Goal: Task Accomplishment & Management: Complete application form

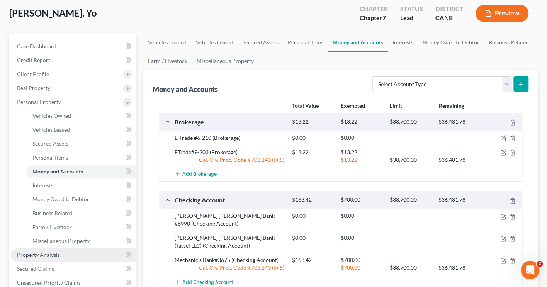
scroll to position [44, 0]
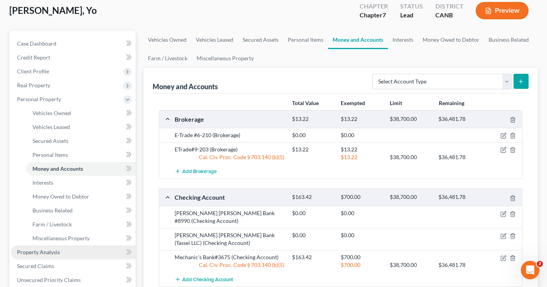
click at [59, 249] on link "Property Analysis" at bounding box center [73, 252] width 125 height 14
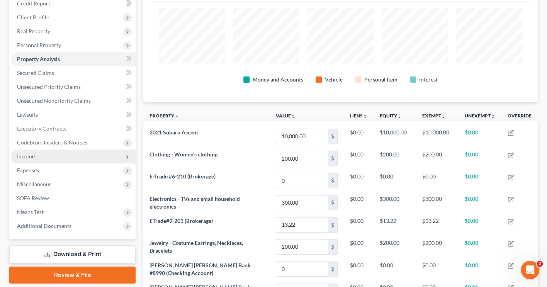
scroll to position [78, 0]
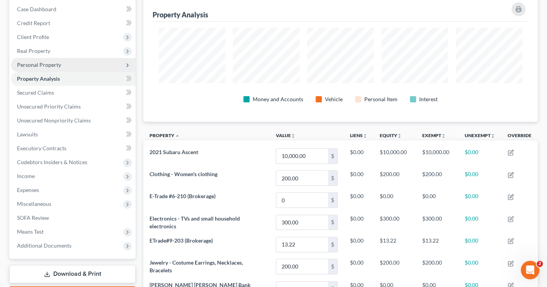
click at [79, 59] on span "Personal Property" at bounding box center [73, 65] width 125 height 14
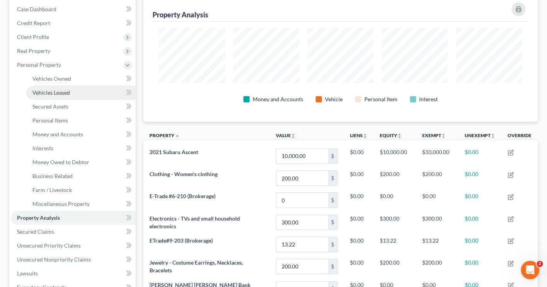
click at [64, 91] on span "Vehicles Leased" at bounding box center [50, 92] width 37 height 7
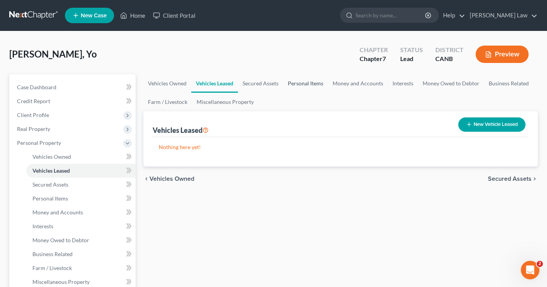
click at [308, 83] on link "Personal Items" at bounding box center [305, 83] width 45 height 19
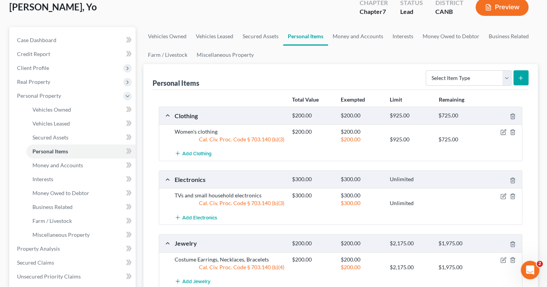
scroll to position [24, 0]
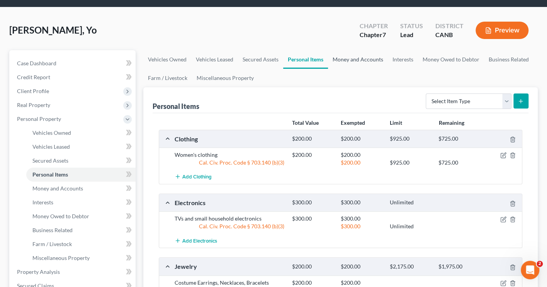
click at [349, 56] on link "Money and Accounts" at bounding box center [358, 59] width 60 height 19
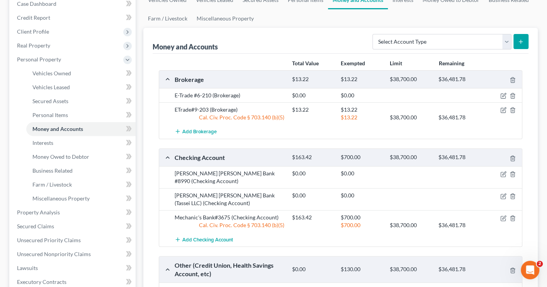
scroll to position [84, 0]
click at [502, 214] on icon "button" at bounding box center [503, 217] width 6 height 6
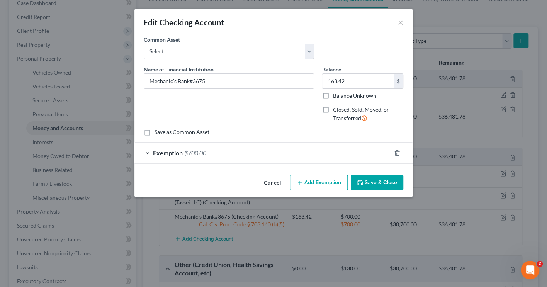
click at [147, 149] on div "Exemption $700.00" at bounding box center [262, 152] width 256 height 20
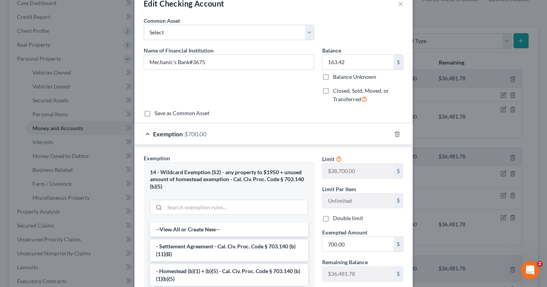
scroll to position [22, 0]
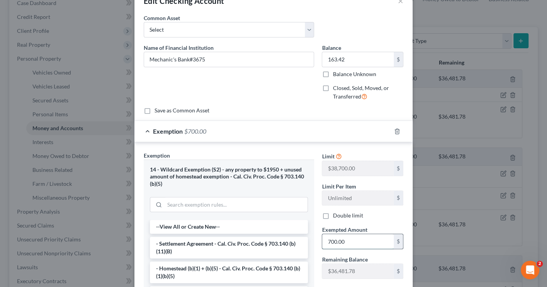
click at [353, 239] on input "700.00" at bounding box center [357, 241] width 71 height 15
type input "7"
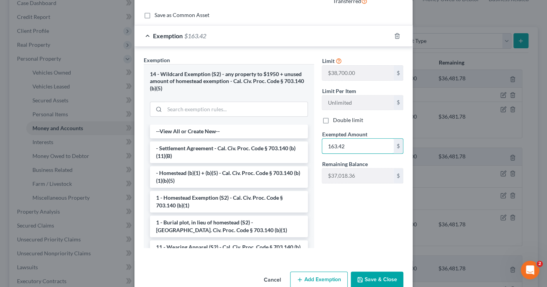
scroll to position [120, 0]
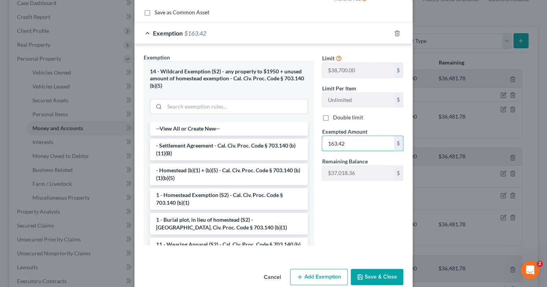
type input "163.42"
click at [373, 273] on button "Save & Close" at bounding box center [377, 277] width 53 height 16
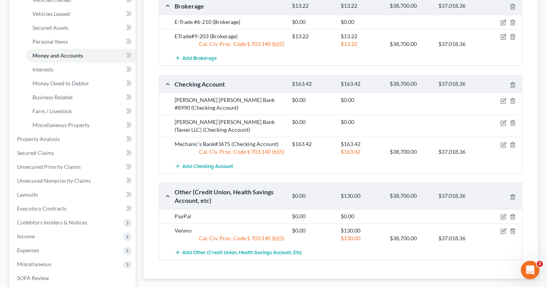
scroll to position [156, 0]
click at [502, 229] on icon "button" at bounding box center [503, 232] width 6 height 6
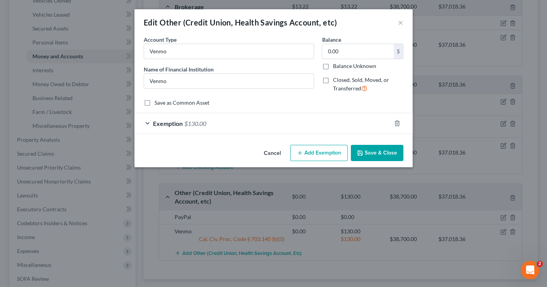
click at [168, 120] on span "Exemption" at bounding box center [168, 123] width 30 height 7
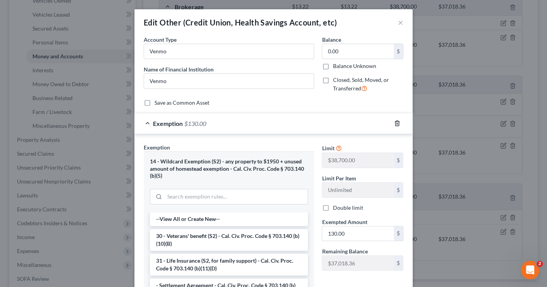
click at [395, 121] on icon "button" at bounding box center [397, 123] width 6 height 6
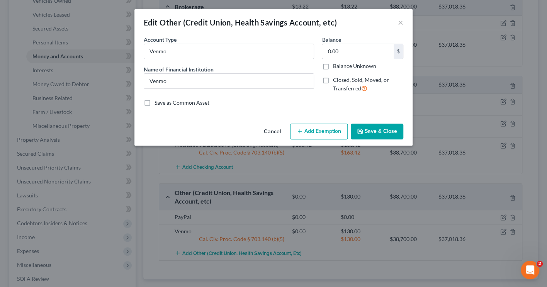
click at [371, 131] on button "Save & Close" at bounding box center [377, 132] width 53 height 16
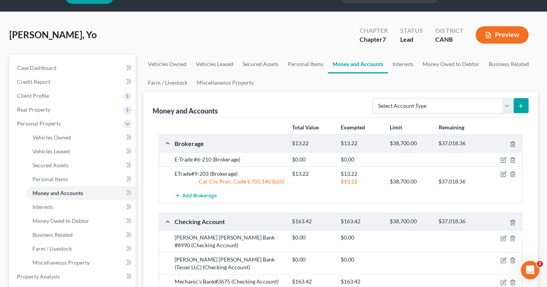
scroll to position [1, 0]
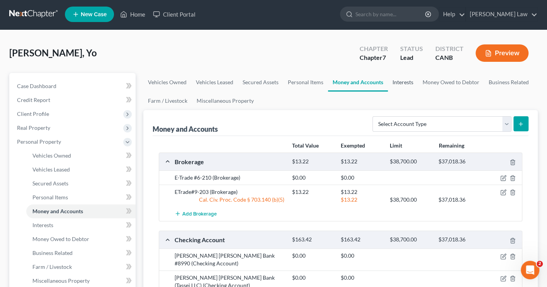
click at [403, 80] on link "Interests" at bounding box center [403, 82] width 30 height 19
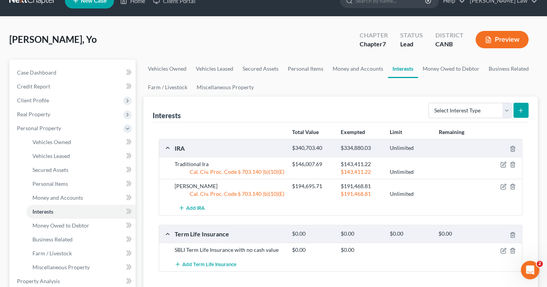
scroll to position [18, 0]
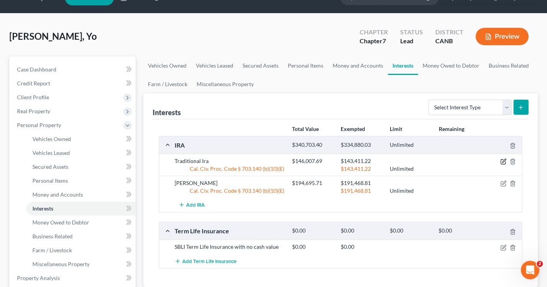
click at [501, 159] on icon "button" at bounding box center [502, 161] width 5 height 5
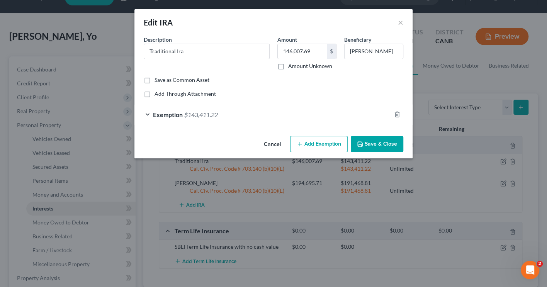
click at [149, 113] on div "Exemption $143,411.22" at bounding box center [262, 114] width 256 height 20
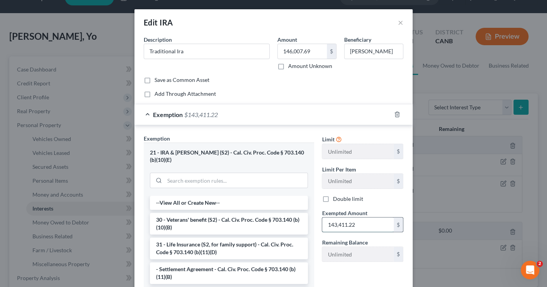
click at [363, 221] on input "143,411.22" at bounding box center [357, 224] width 71 height 15
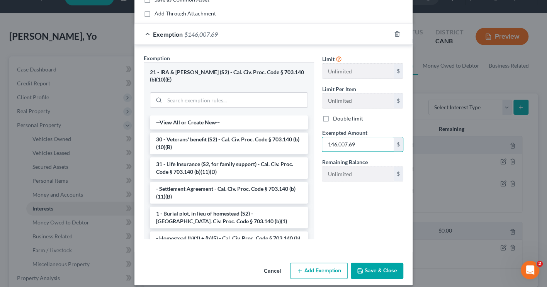
scroll to position [80, 0]
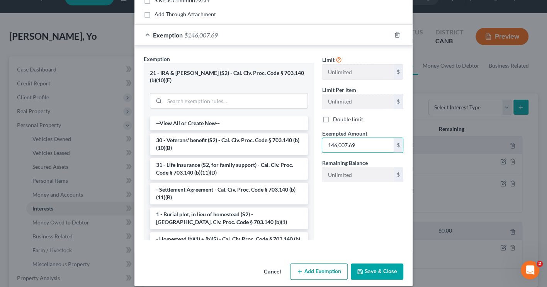
type input "146,007.69"
click at [374, 263] on button "Save & Close" at bounding box center [377, 271] width 53 height 16
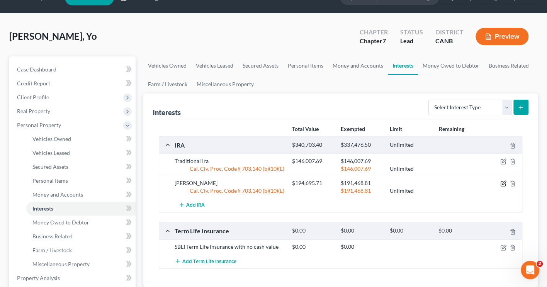
click at [503, 180] on icon "button" at bounding box center [503, 183] width 6 height 6
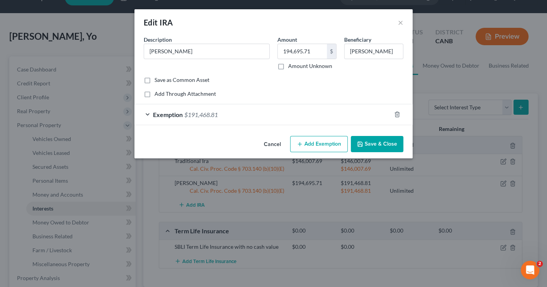
click at [157, 113] on span "Exemption" at bounding box center [168, 114] width 30 height 7
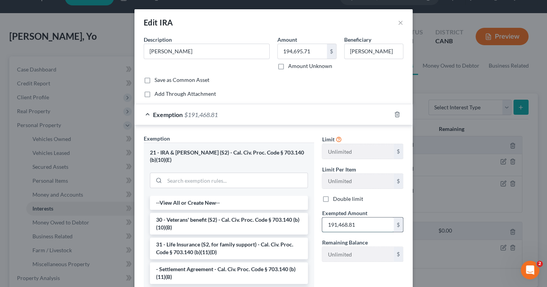
click at [358, 222] on input "191,468.81" at bounding box center [357, 224] width 71 height 15
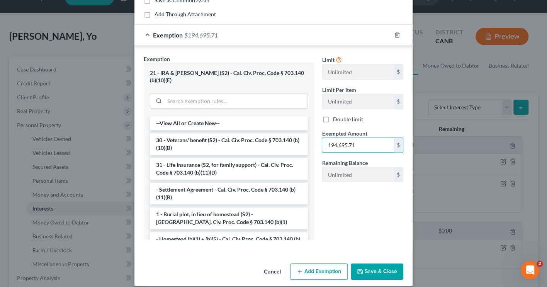
type input "194,695.71"
click at [375, 266] on button "Save & Close" at bounding box center [377, 271] width 53 height 16
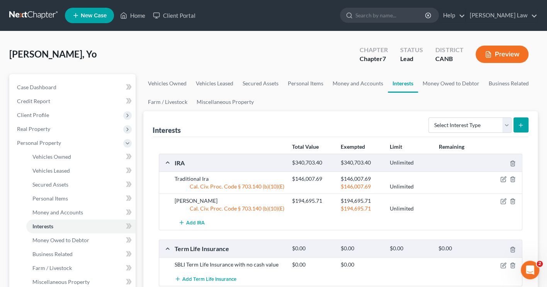
scroll to position [0, 0]
click at [439, 82] on link "Money Owed to Debtor" at bounding box center [451, 83] width 66 height 19
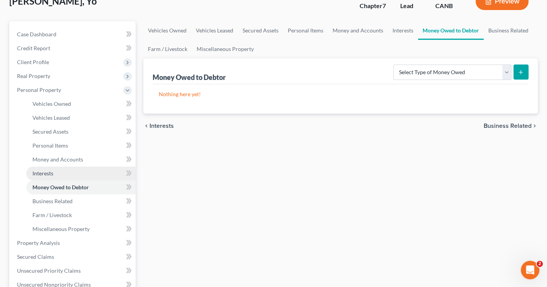
scroll to position [56, 0]
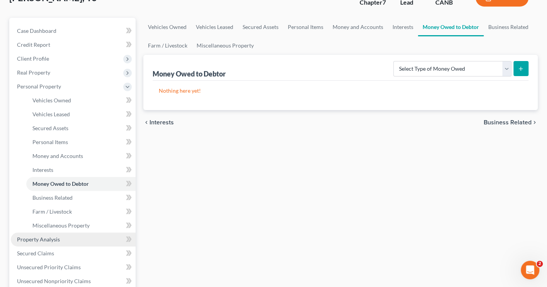
click at [44, 236] on span "Property Analysis" at bounding box center [38, 239] width 43 height 7
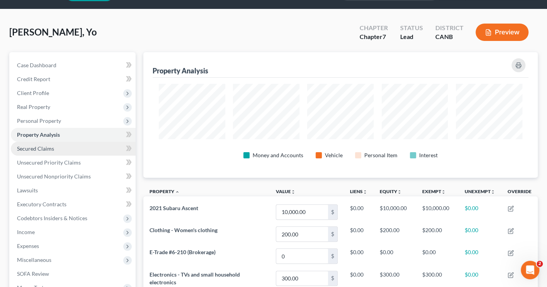
scroll to position [20, 0]
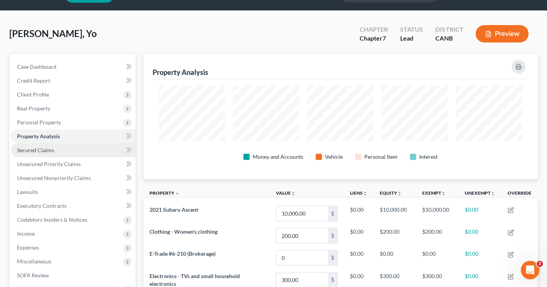
click at [54, 147] on link "Secured Claims" at bounding box center [73, 150] width 125 height 14
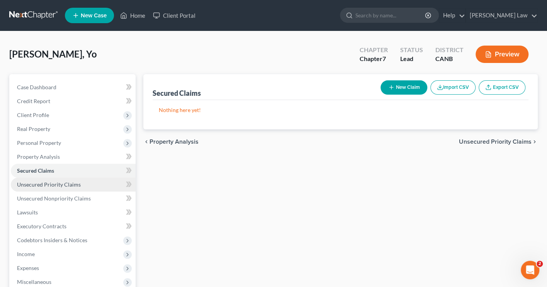
click at [56, 181] on span "Unsecured Priority Claims" at bounding box center [49, 184] width 64 height 7
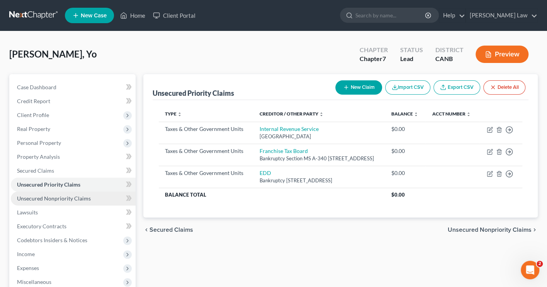
click at [58, 195] on span "Unsecured Nonpriority Claims" at bounding box center [54, 198] width 74 height 7
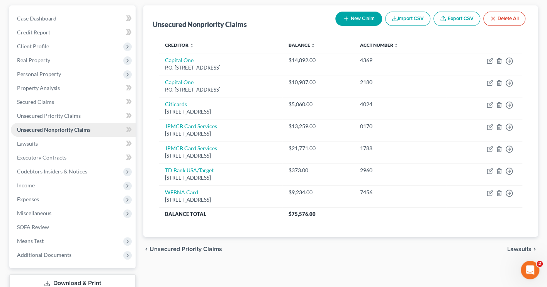
scroll to position [69, 0]
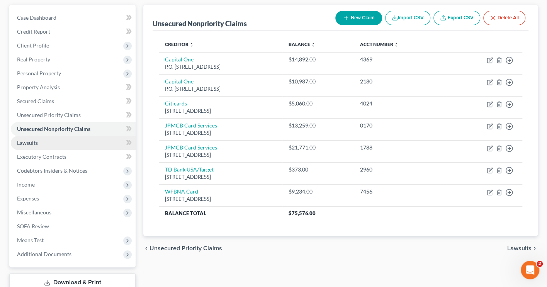
click at [51, 140] on link "Lawsuits" at bounding box center [73, 143] width 125 height 14
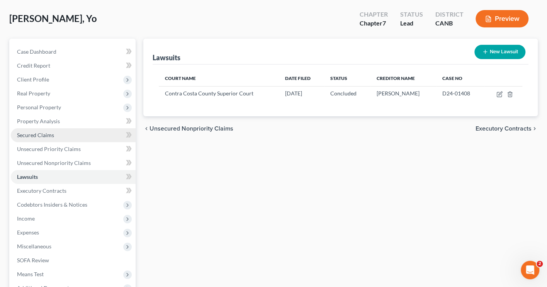
scroll to position [39, 0]
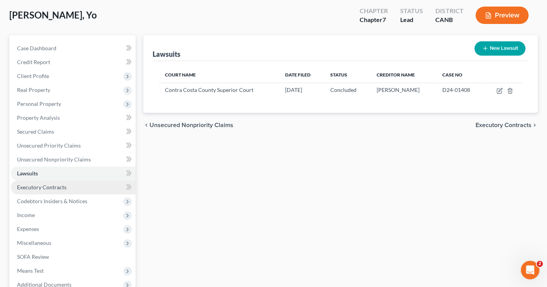
click at [62, 188] on link "Executory Contracts" at bounding box center [73, 187] width 125 height 14
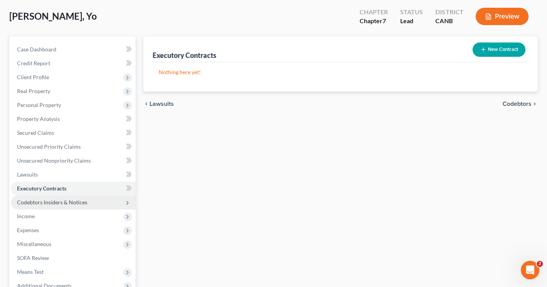
scroll to position [39, 0]
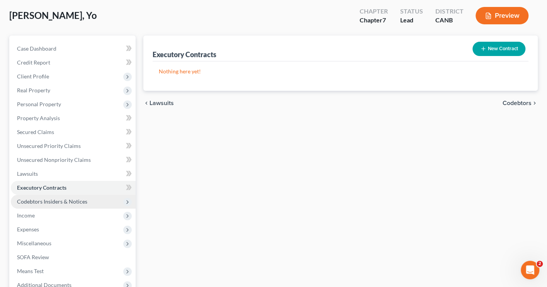
click at [61, 198] on span "Codebtors Insiders & Notices" at bounding box center [52, 201] width 70 height 7
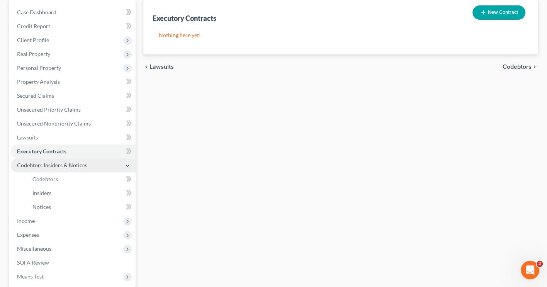
scroll to position [81, 0]
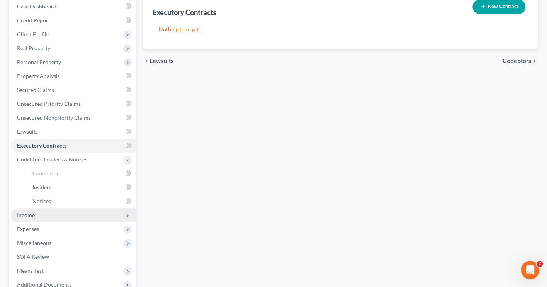
click at [50, 208] on span "Income" at bounding box center [73, 215] width 125 height 14
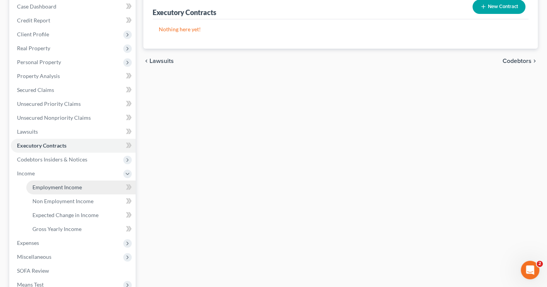
click at [63, 184] on span "Employment Income" at bounding box center [56, 187] width 49 height 7
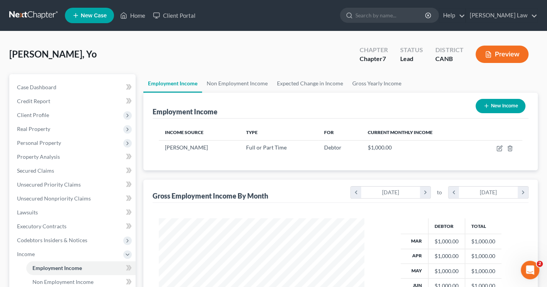
scroll to position [385970, 385885]
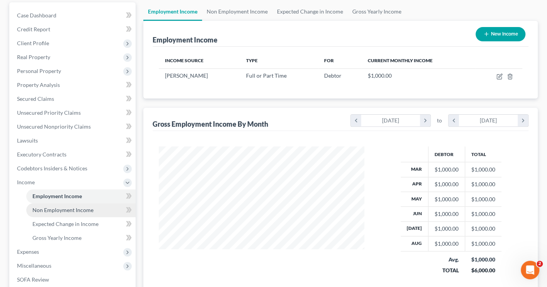
click at [56, 207] on span "Non Employment Income" at bounding box center [62, 210] width 61 height 7
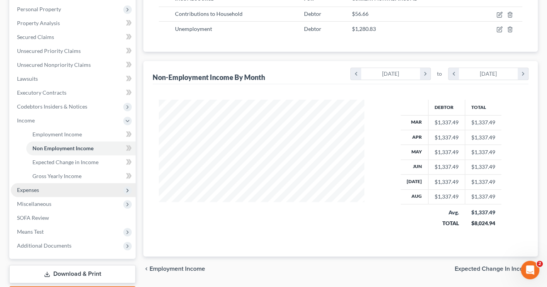
click at [64, 183] on span "Expenses" at bounding box center [73, 190] width 125 height 14
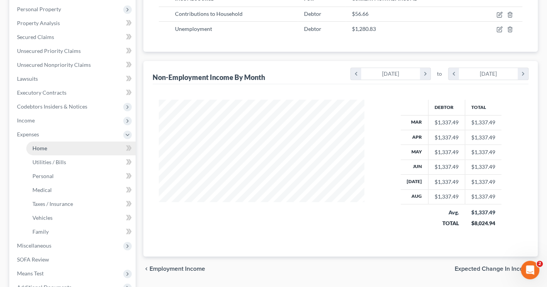
click at [73, 142] on link "Home" at bounding box center [80, 148] width 109 height 14
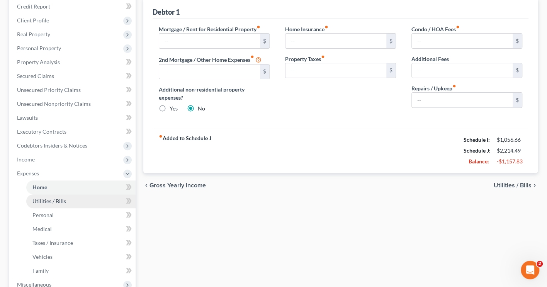
click at [56, 198] on span "Utilities / Bills" at bounding box center [49, 201] width 34 height 7
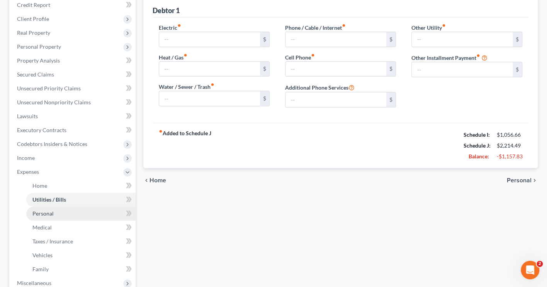
click at [64, 208] on link "Personal" at bounding box center [80, 214] width 109 height 14
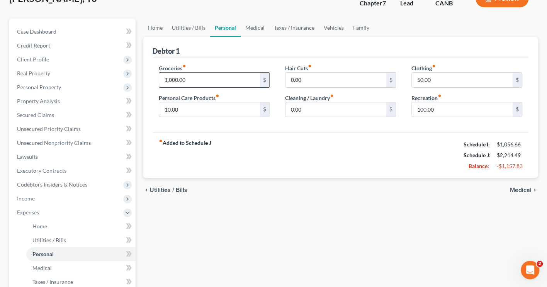
click at [192, 80] on input "1,000.00" at bounding box center [209, 80] width 101 height 15
type input "1"
type input "5"
click at [223, 156] on div "fiber_manual_record Added to Schedule J Schedule I: $1,056.66 Schedule J: $1,96…" at bounding box center [341, 154] width 376 height 45
click at [214, 77] on input "750" at bounding box center [209, 80] width 101 height 15
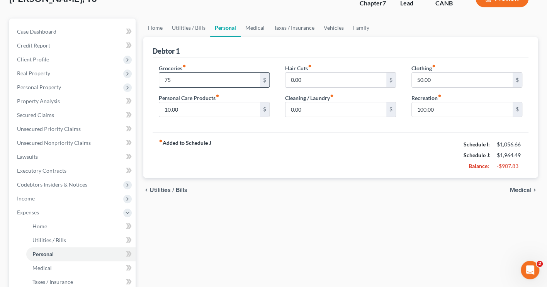
type input "7"
type input "1,000"
click at [224, 227] on div "Home Utilities / Bills Personal Medical Taxes / Insurance Vehicles Family Debto…" at bounding box center [340, 221] width 402 height 404
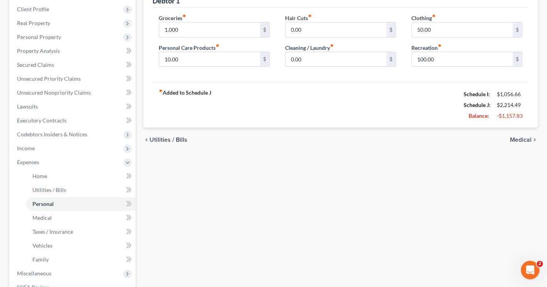
scroll to position [111, 0]
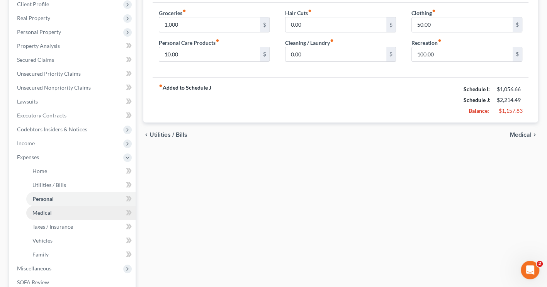
click at [88, 206] on link "Medical" at bounding box center [80, 213] width 109 height 14
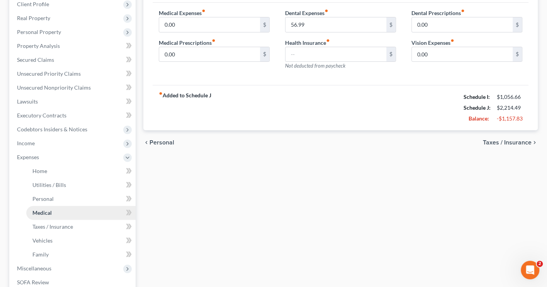
scroll to position [10, 0]
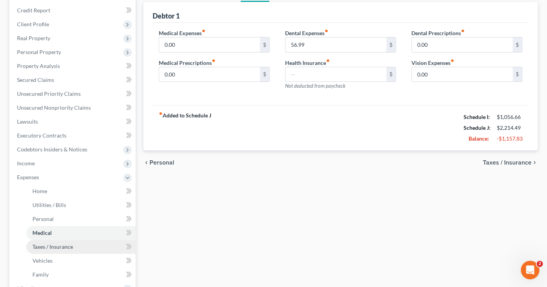
click at [94, 242] on link "Taxes / Insurance" at bounding box center [80, 247] width 109 height 14
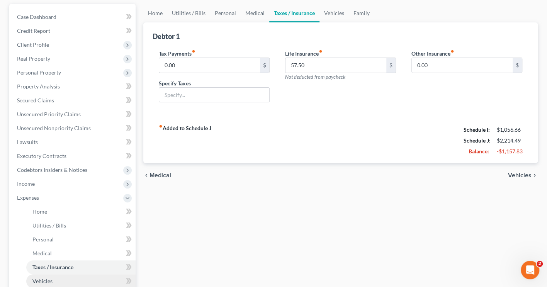
click at [73, 274] on link "Vehicles" at bounding box center [80, 281] width 109 height 14
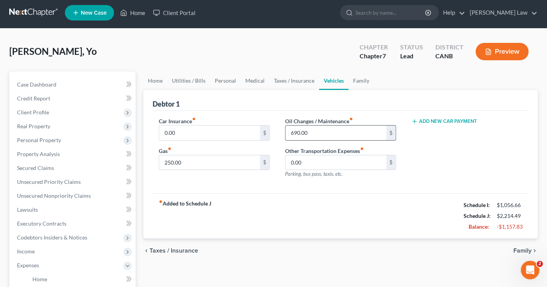
click at [311, 130] on input "690.00" at bounding box center [335, 132] width 101 height 15
type input "6"
type input "250"
click at [229, 165] on input "250.00" at bounding box center [209, 162] width 101 height 15
click at [250, 268] on div "Home Utilities / Bills Personal Medical Taxes / Insurance Vehicles Family Debto…" at bounding box center [340, 273] width 402 height 404
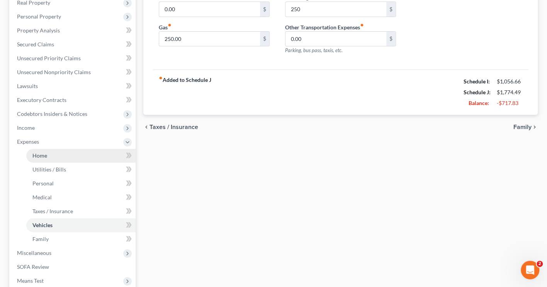
click at [59, 149] on link "Home" at bounding box center [80, 156] width 109 height 14
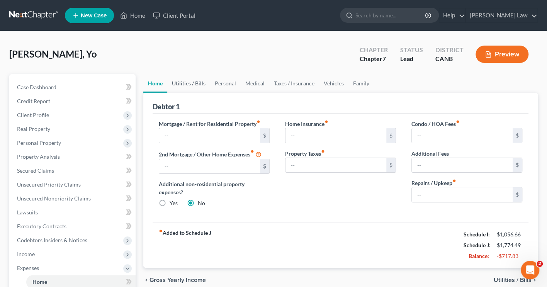
click at [194, 82] on link "Utilities / Bills" at bounding box center [188, 83] width 43 height 19
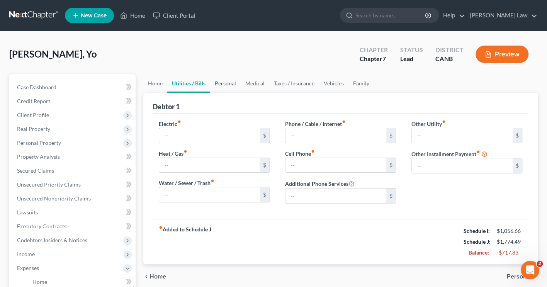
click at [231, 82] on link "Personal" at bounding box center [225, 83] width 31 height 19
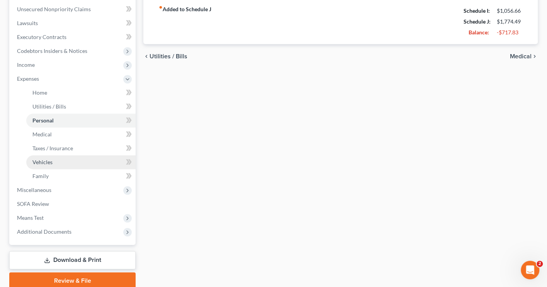
click at [81, 155] on link "Vehicles" at bounding box center [80, 162] width 109 height 14
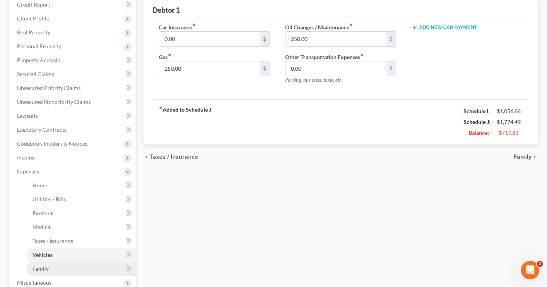
click at [66, 262] on link "Family" at bounding box center [80, 269] width 109 height 14
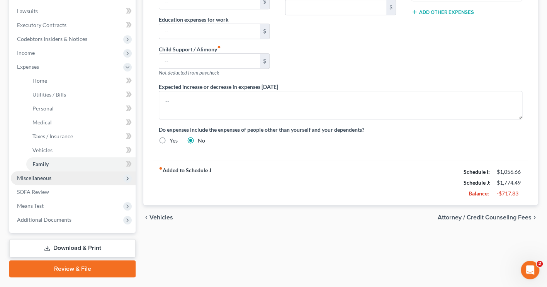
click at [78, 171] on span "Miscellaneous" at bounding box center [73, 178] width 125 height 14
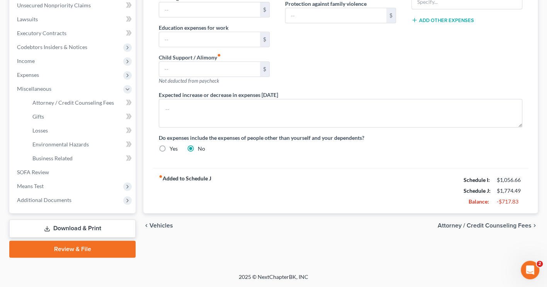
scroll to position [184, 0]
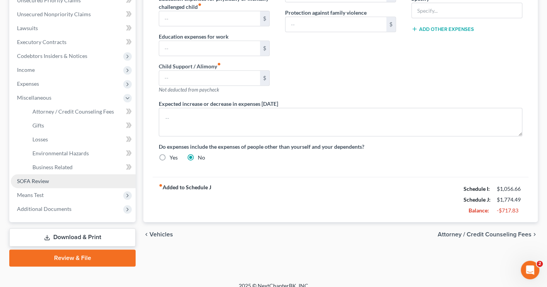
click at [92, 176] on link "SOFA Review" at bounding box center [73, 181] width 125 height 14
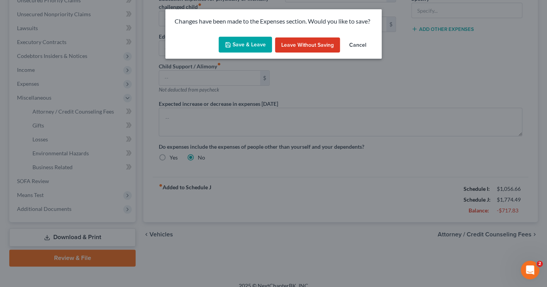
click at [238, 44] on button "Save & Leave" at bounding box center [245, 45] width 53 height 16
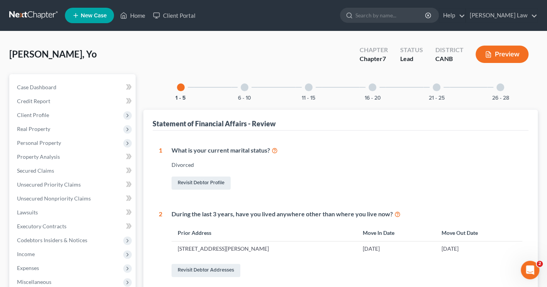
click at [495, 56] on button "Preview" at bounding box center [501, 54] width 53 height 17
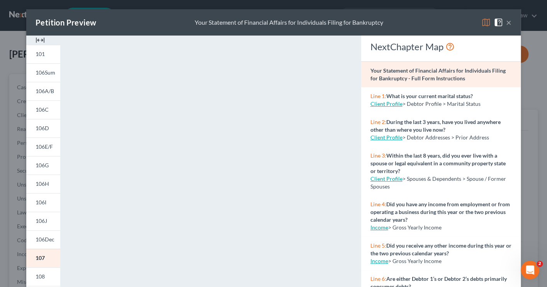
click at [485, 22] on img at bounding box center [485, 22] width 9 height 9
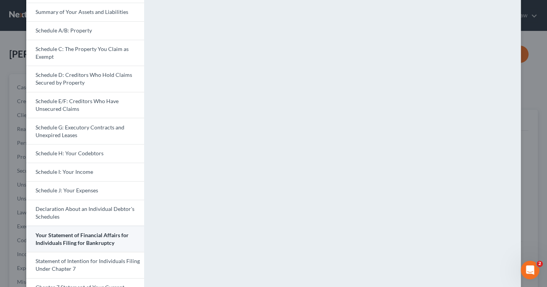
scroll to position [89, 0]
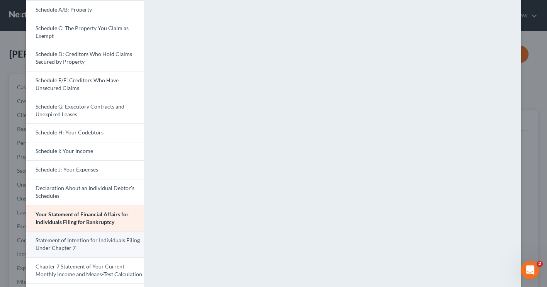
click at [76, 244] on link "Statement of Intention for Individuals Filing Under Chapter 7" at bounding box center [85, 244] width 118 height 26
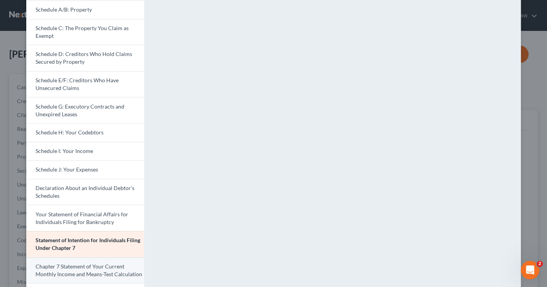
click at [99, 263] on span "Chapter 7 Statement of Your Current Monthly Income and Means-Test Calculation" at bounding box center [89, 270] width 107 height 14
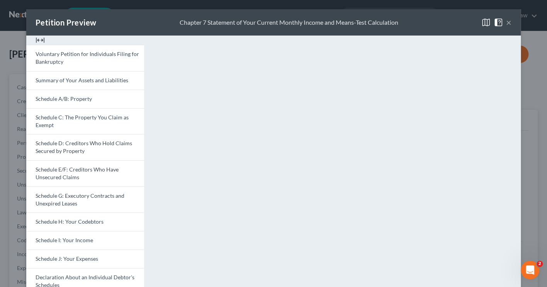
scroll to position [0, 0]
click at [508, 22] on button "×" at bounding box center [508, 22] width 5 height 9
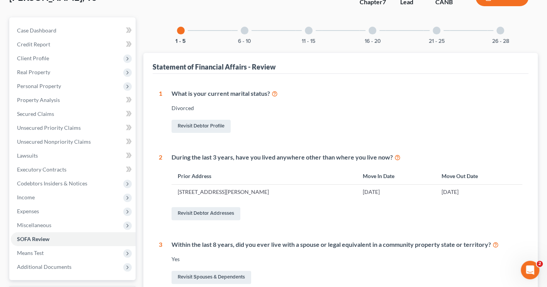
scroll to position [129, 0]
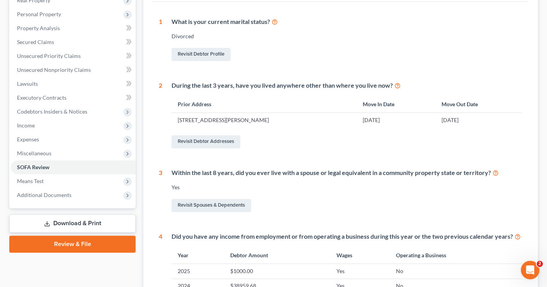
click at [80, 216] on link "Download & Print" at bounding box center [72, 223] width 126 height 18
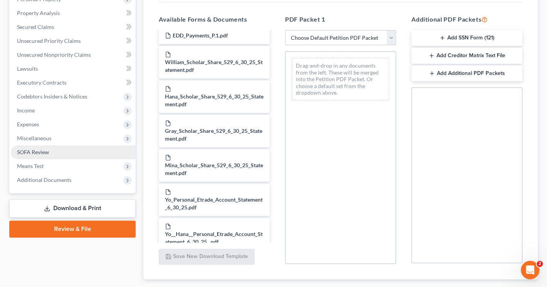
scroll to position [192, 0]
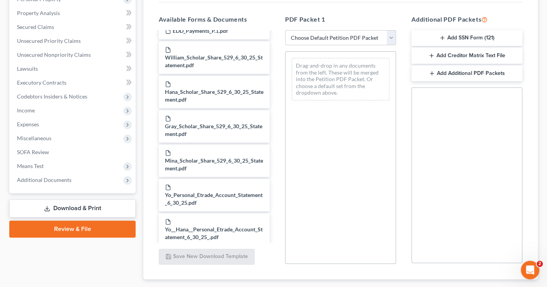
click at [81, 221] on link "Review & File" at bounding box center [72, 228] width 126 height 17
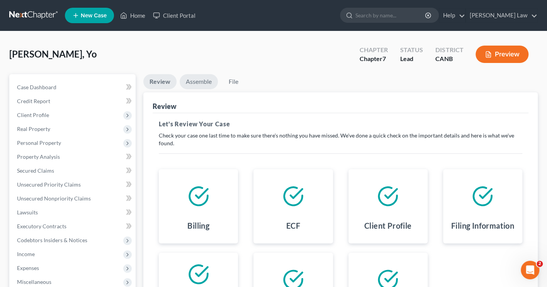
click at [198, 80] on link "Assemble" at bounding box center [199, 81] width 38 height 15
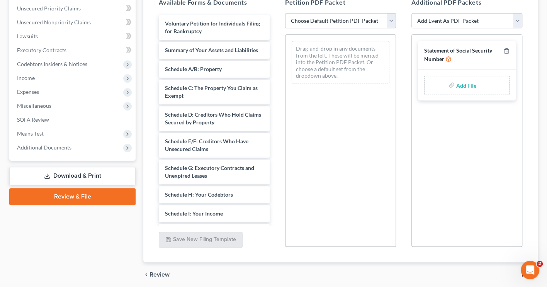
scroll to position [183, 0]
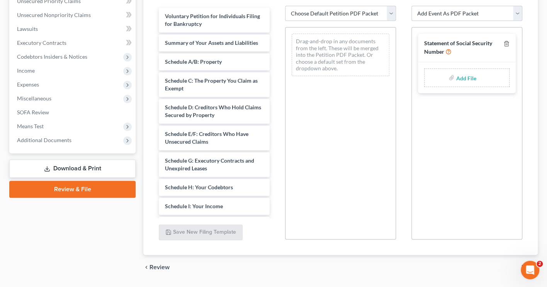
click at [459, 74] on input "file" at bounding box center [465, 78] width 19 height 14
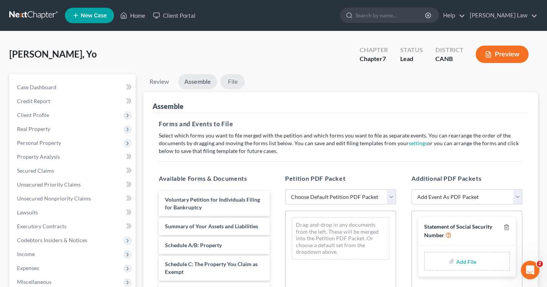
scroll to position [0, 0]
click at [201, 80] on link "Assemble" at bounding box center [197, 81] width 39 height 15
click at [163, 82] on link "Review" at bounding box center [159, 81] width 32 height 15
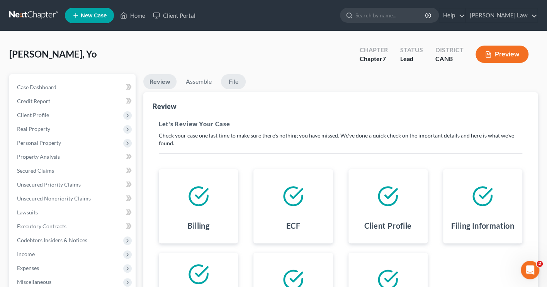
click at [234, 80] on link "File" at bounding box center [233, 81] width 25 height 15
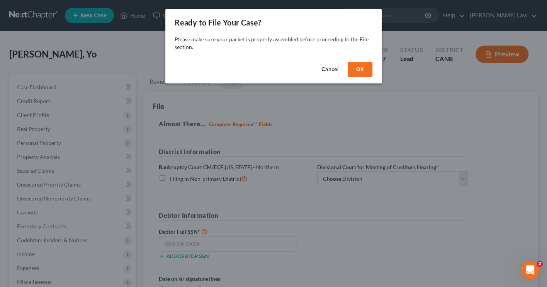
click at [363, 64] on button "OK" at bounding box center [359, 69] width 25 height 15
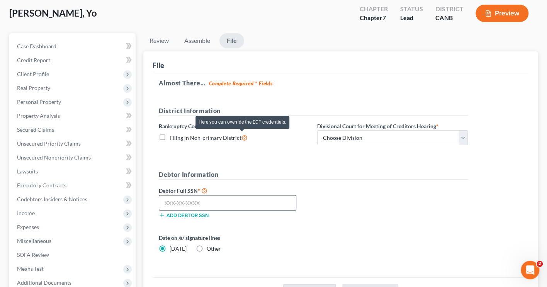
scroll to position [44, 0]
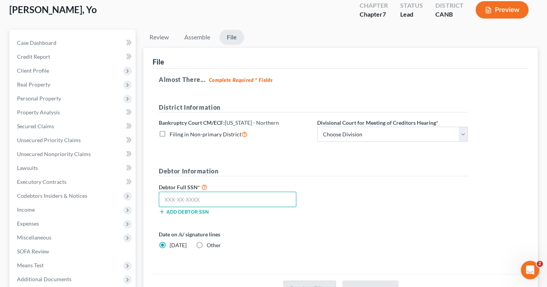
click at [229, 197] on input "text" at bounding box center [227, 199] width 137 height 15
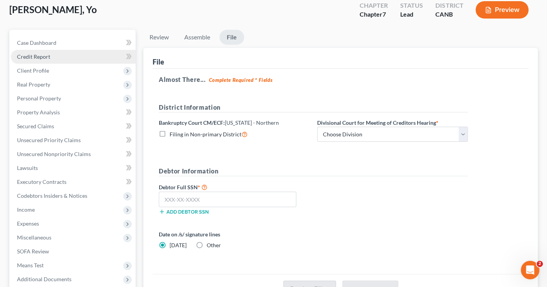
click at [74, 55] on link "Credit Report" at bounding box center [73, 57] width 125 height 14
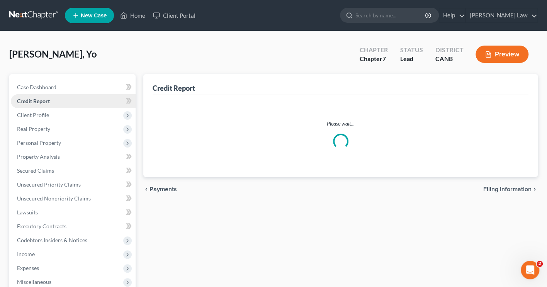
click at [72, 66] on div "[PERSON_NAME], Yo Upgraded Chapter Chapter 7 Status Lead District CANB Preview" at bounding box center [273, 58] width 528 height 34
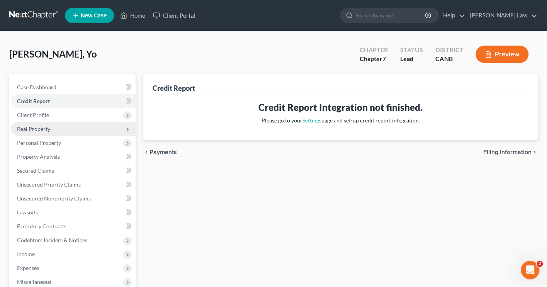
click at [66, 129] on span "Real Property" at bounding box center [73, 129] width 125 height 14
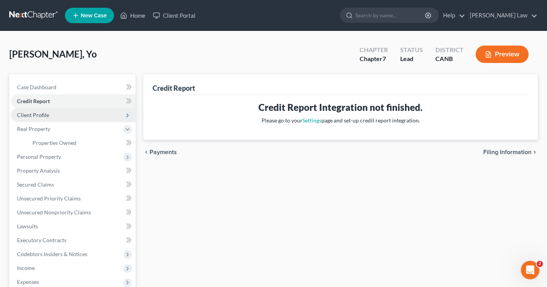
click at [62, 115] on span "Client Profile" at bounding box center [73, 115] width 125 height 14
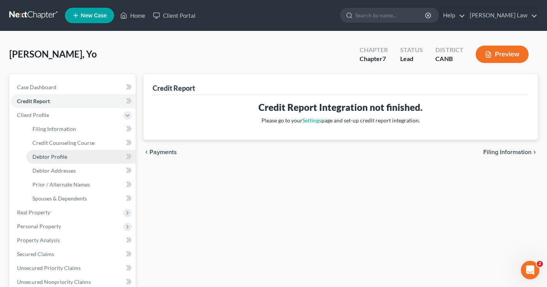
click at [68, 155] on link "Debtor Profile" at bounding box center [80, 157] width 109 height 14
select select "3"
select select "1"
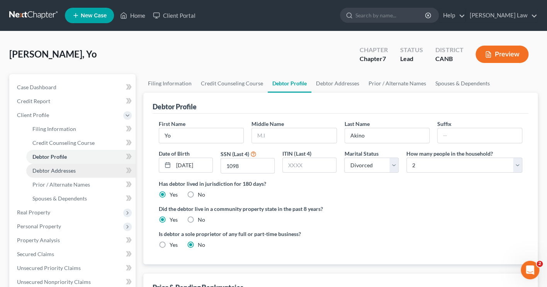
click at [69, 168] on span "Debtor Addresses" at bounding box center [53, 170] width 43 height 7
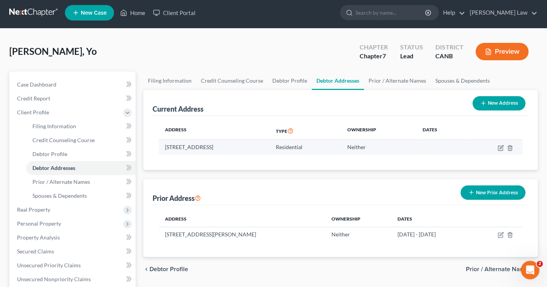
scroll to position [7, 0]
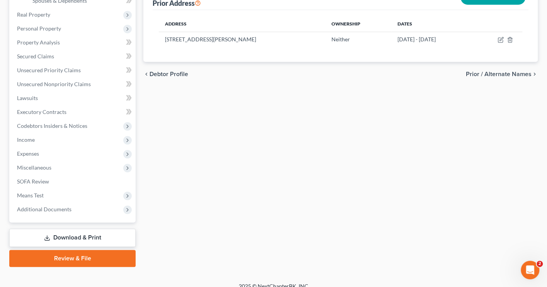
click at [93, 229] on link "Download & Print" at bounding box center [72, 238] width 126 height 18
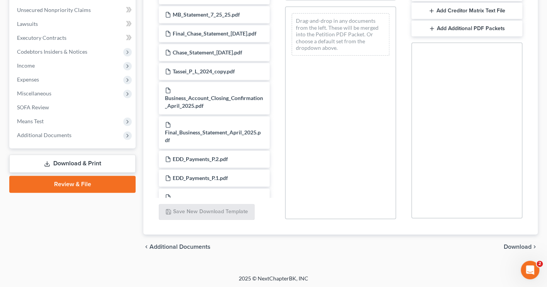
scroll to position [188, 0]
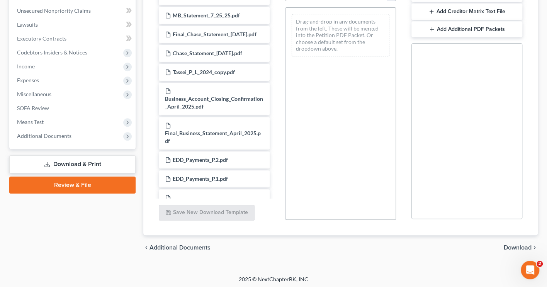
click at [83, 179] on link "Review & File" at bounding box center [72, 184] width 126 height 17
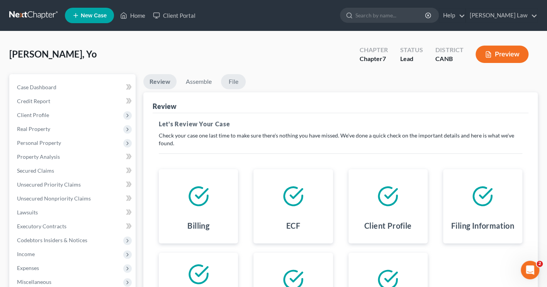
click at [237, 80] on link "File" at bounding box center [233, 81] width 25 height 15
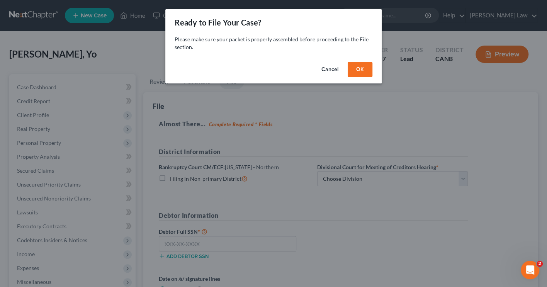
click at [364, 63] on button "OK" at bounding box center [359, 69] width 25 height 15
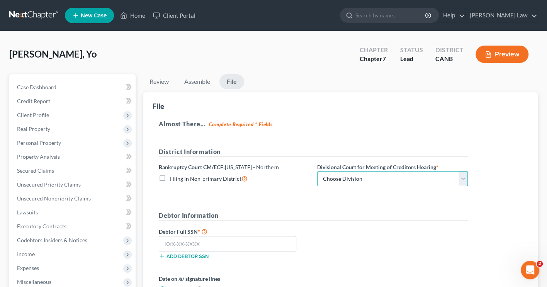
select select "0"
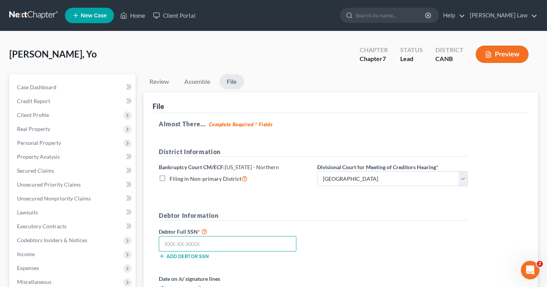
click at [208, 241] on input "text" at bounding box center [227, 243] width 137 height 15
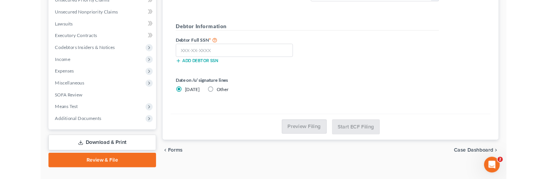
scroll to position [187, 0]
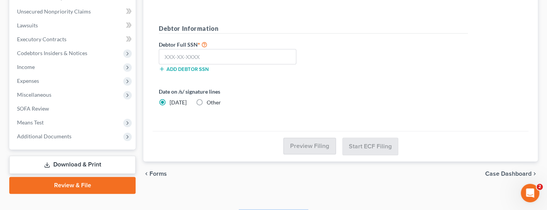
drag, startPoint x: 332, startPoint y: 198, endPoint x: 334, endPoint y: 179, distance: 19.4
click at [334, 179] on div "Home New Case Client Portal [PERSON_NAME] Law [PERSON_NAME][EMAIL_ADDRESS][DOMA…" at bounding box center [273, 18] width 547 height 410
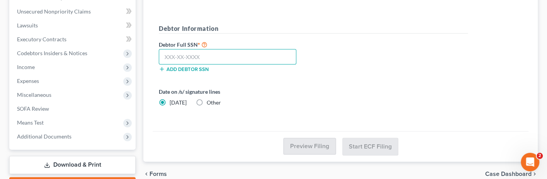
click at [203, 54] on input "text" at bounding box center [227, 56] width 137 height 15
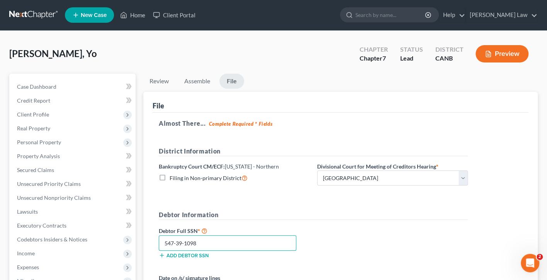
scroll to position [93, 0]
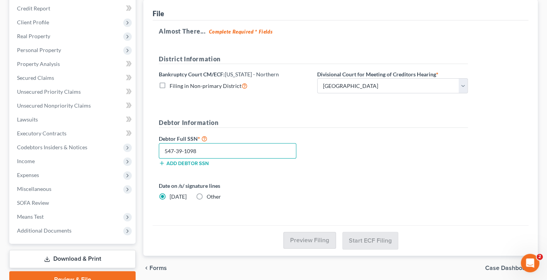
type input "547-39-1098"
click at [505, 265] on span "Case Dashboard" at bounding box center [508, 268] width 46 height 6
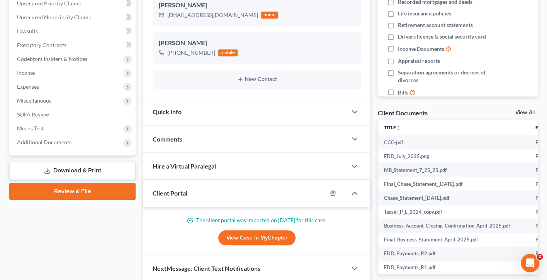
scroll to position [185, 0]
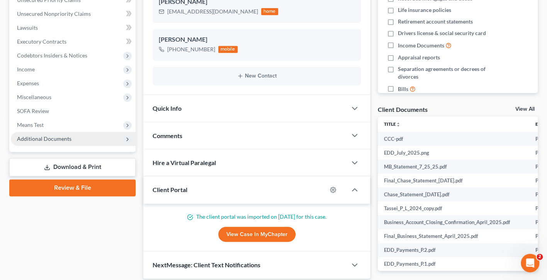
click at [107, 132] on span "Additional Documents" at bounding box center [73, 139] width 125 height 14
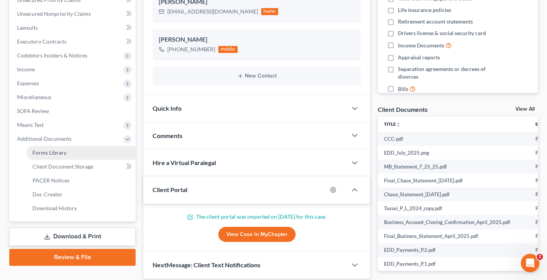
click at [93, 146] on link "Forms Library" at bounding box center [80, 153] width 109 height 14
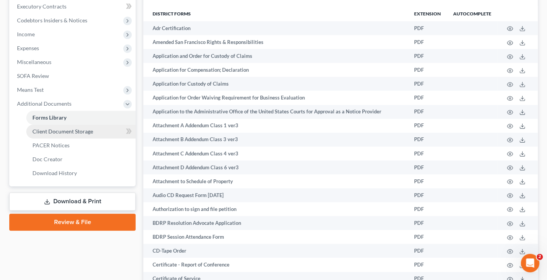
click at [90, 128] on span "Client Document Storage" at bounding box center [62, 131] width 61 height 7
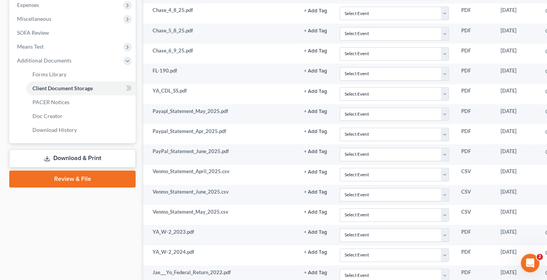
scroll to position [283, 0]
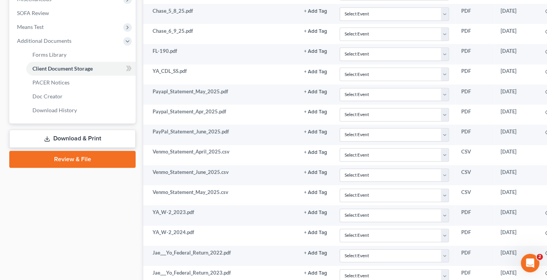
click at [85, 151] on link "Review & File" at bounding box center [72, 159] width 126 height 17
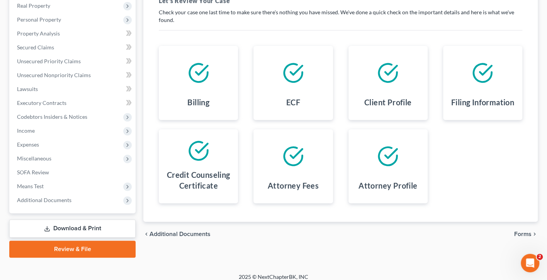
scroll to position [123, 0]
click at [87, 222] on link "Download & Print" at bounding box center [72, 229] width 126 height 18
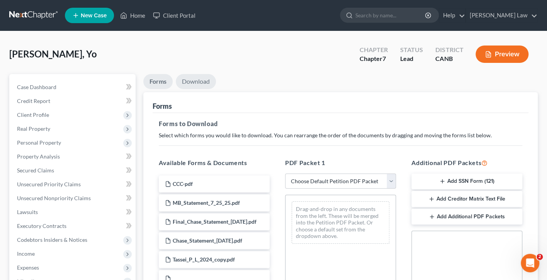
click at [201, 82] on link "Download" at bounding box center [196, 81] width 40 height 15
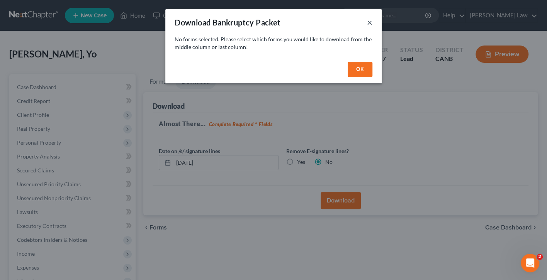
click at [369, 21] on button "×" at bounding box center [369, 22] width 5 height 9
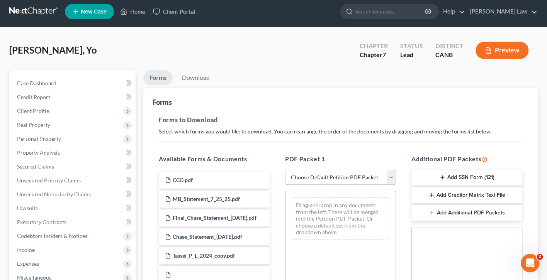
scroll to position [4, 0]
click at [193, 72] on link "Download" at bounding box center [196, 77] width 40 height 15
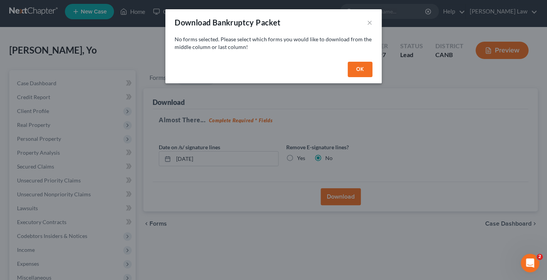
click at [355, 67] on button "OK" at bounding box center [359, 69] width 25 height 15
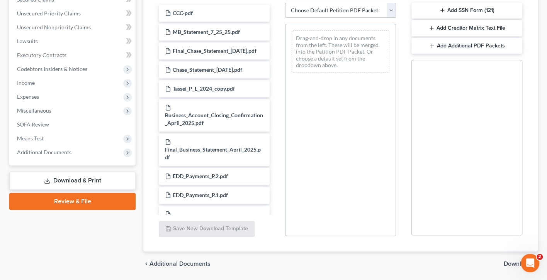
scroll to position [170, 0]
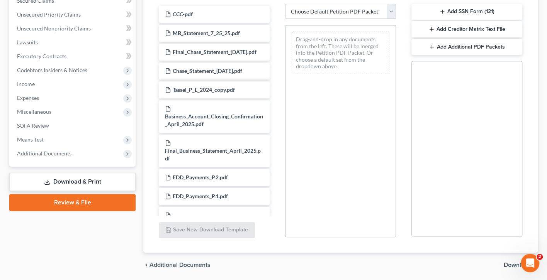
click at [86, 194] on link "Review & File" at bounding box center [72, 202] width 126 height 17
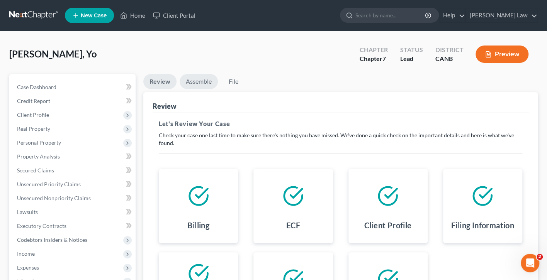
click at [198, 79] on link "Assemble" at bounding box center [199, 81] width 38 height 15
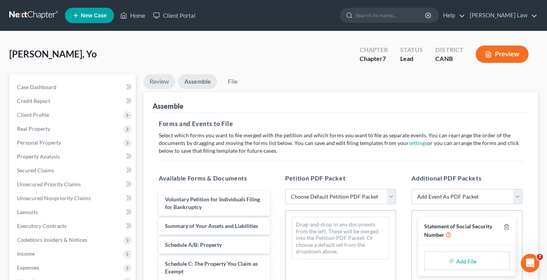
click at [162, 83] on link "Review" at bounding box center [159, 81] width 32 height 15
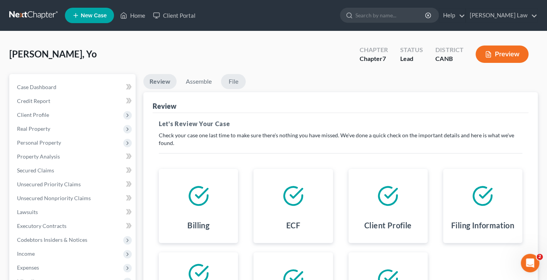
click at [222, 85] on link "File" at bounding box center [233, 81] width 25 height 15
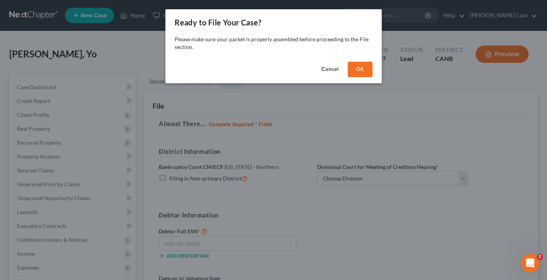
click at [362, 75] on button "OK" at bounding box center [359, 69] width 25 height 15
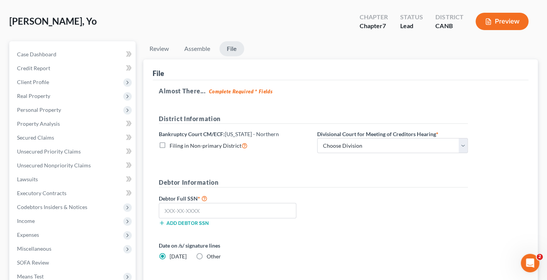
scroll to position [43, 0]
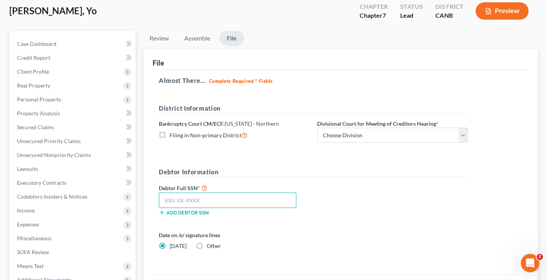
click at [237, 195] on input "text" at bounding box center [227, 200] width 137 height 15
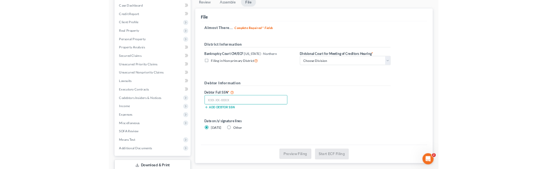
scroll to position [39, 0]
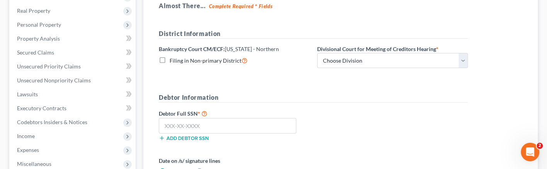
scroll to position [123, 0]
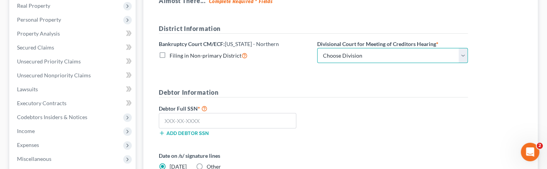
select select "0"
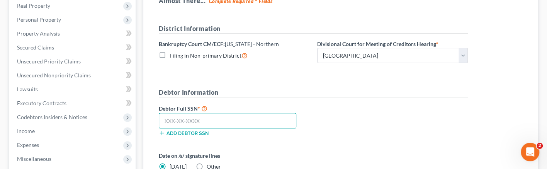
click at [223, 116] on input "text" at bounding box center [227, 120] width 137 height 15
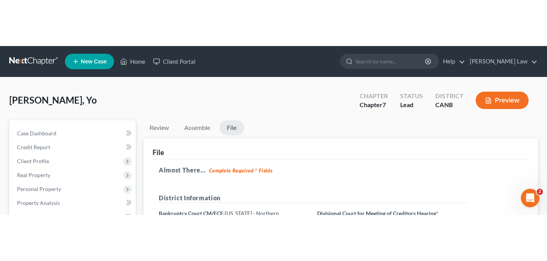
scroll to position [0, 0]
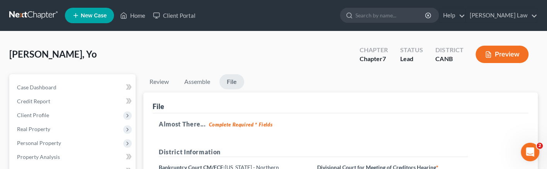
type input "547-39-1098"
click at [232, 80] on link "File" at bounding box center [231, 81] width 25 height 15
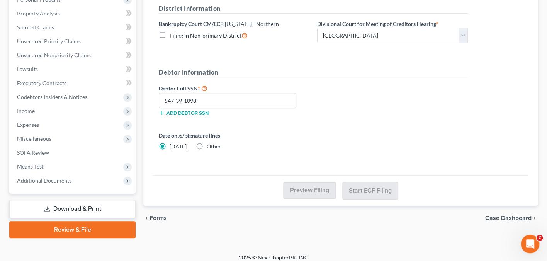
scroll to position [142, 0]
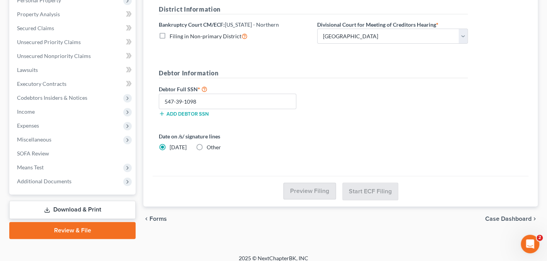
click at [110, 202] on link "Download & Print" at bounding box center [72, 209] width 126 height 18
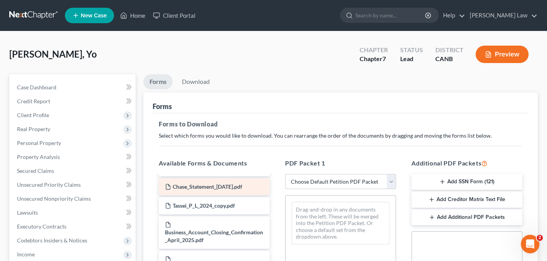
scroll to position [54, 0]
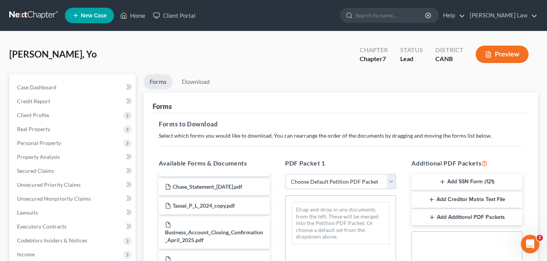
click at [449, 181] on button "Add SSN Form (121)" at bounding box center [466, 182] width 111 height 16
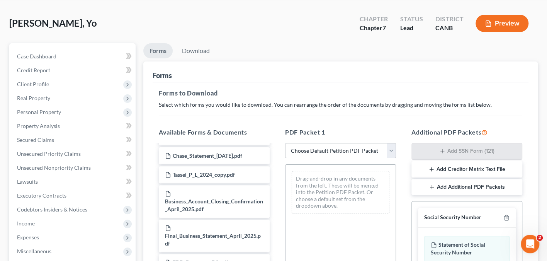
scroll to position [65, 0]
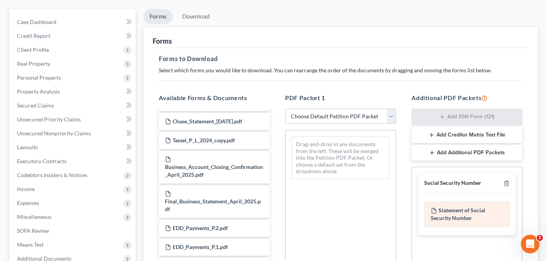
click at [474, 212] on div "Statement of Social Security Number" at bounding box center [466, 213] width 85 height 25
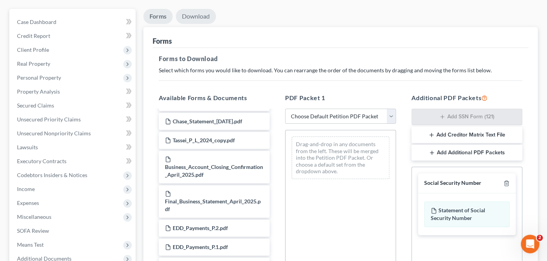
click at [204, 14] on link "Download" at bounding box center [196, 16] width 40 height 15
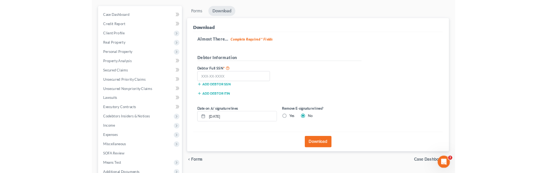
scroll to position [65, 0]
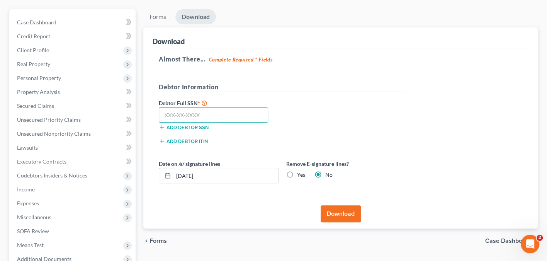
click at [185, 108] on input "text" at bounding box center [213, 114] width 109 height 15
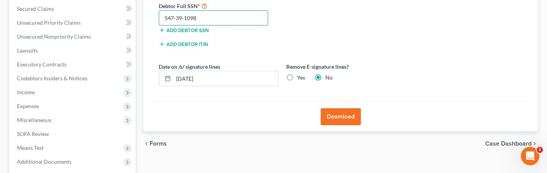
scroll to position [164, 0]
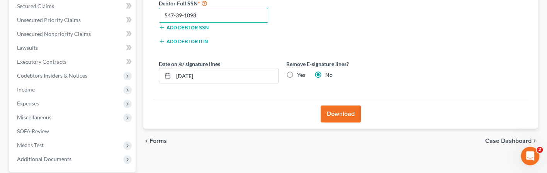
type input "547-39-1098"
click at [297, 72] on label "Yes" at bounding box center [301, 75] width 8 height 8
click at [300, 72] on input "Yes" at bounding box center [302, 73] width 5 height 5
radio input "true"
radio input "false"
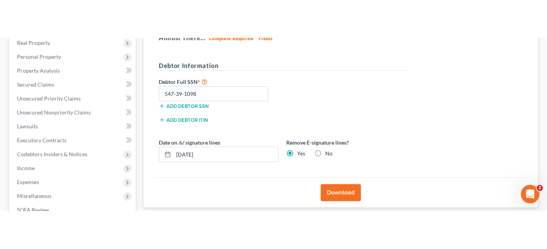
scroll to position [132, 0]
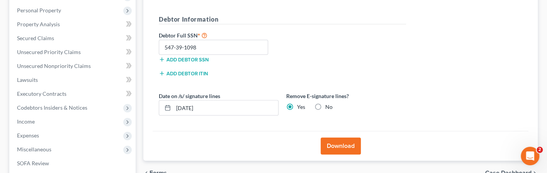
click at [342, 141] on button "Download" at bounding box center [340, 145] width 40 height 17
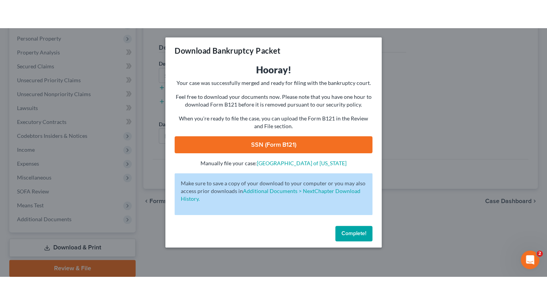
scroll to position [98, 0]
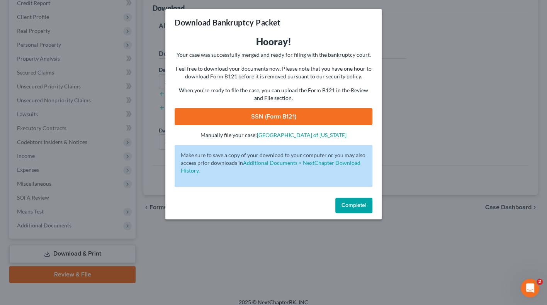
click at [304, 117] on link "SSN (Form B121)" at bounding box center [274, 116] width 198 height 17
click at [360, 202] on span "Complete!" at bounding box center [353, 205] width 25 height 7
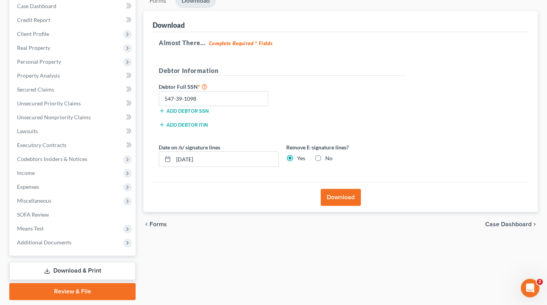
scroll to position [92, 0]
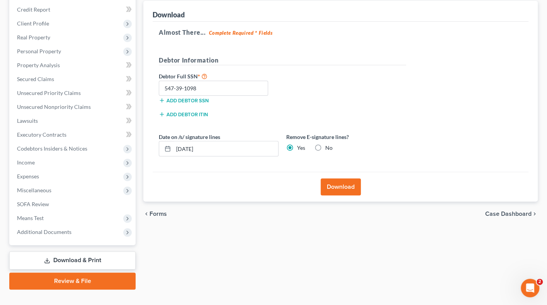
click at [91, 251] on link "Download & Print" at bounding box center [72, 260] width 126 height 18
click at [110, 257] on link "Download & Print" at bounding box center [72, 260] width 126 height 18
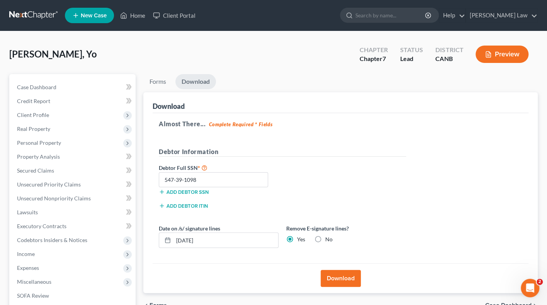
scroll to position [0, 0]
click at [155, 81] on link "Forms" at bounding box center [157, 81] width 29 height 15
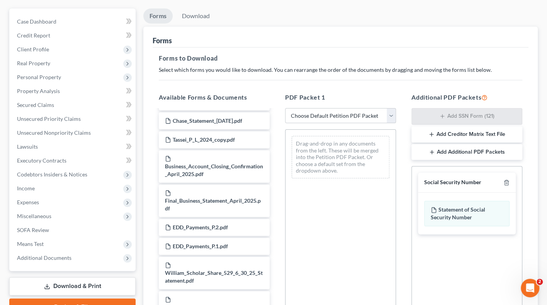
scroll to position [80, 0]
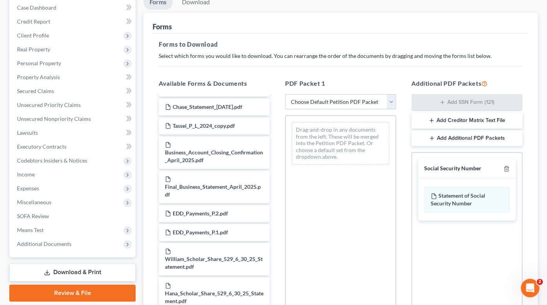
select select "0"
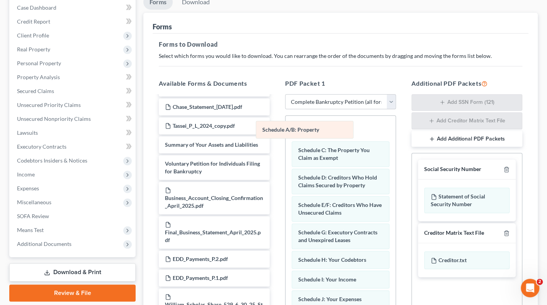
drag, startPoint x: 329, startPoint y: 135, endPoint x: 292, endPoint y: 136, distance: 37.5
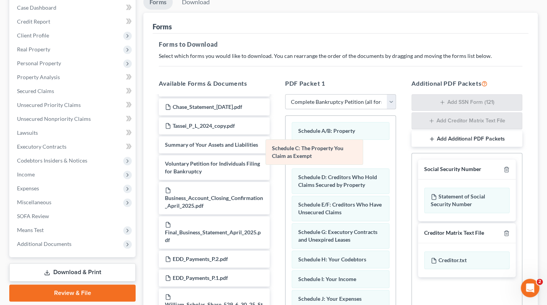
drag, startPoint x: 322, startPoint y: 151, endPoint x: 264, endPoint y: 153, distance: 57.9
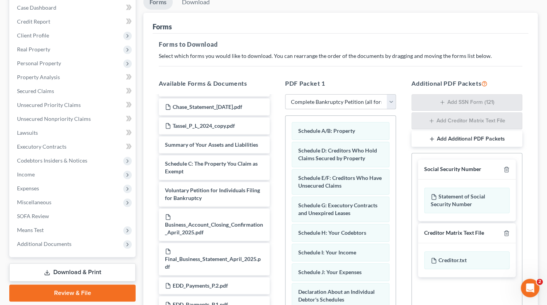
select select
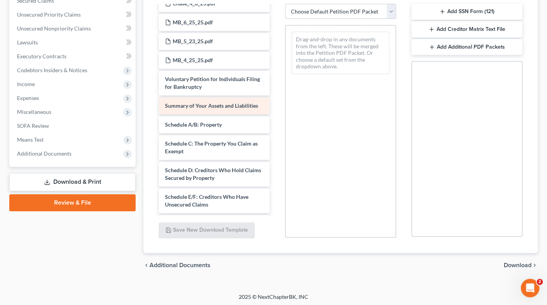
scroll to position [690, 0]
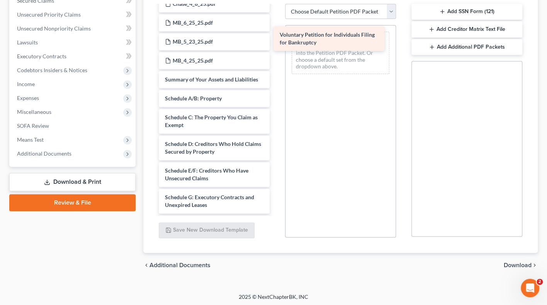
drag, startPoint x: 230, startPoint y: 65, endPoint x: 348, endPoint y: 39, distance: 121.0
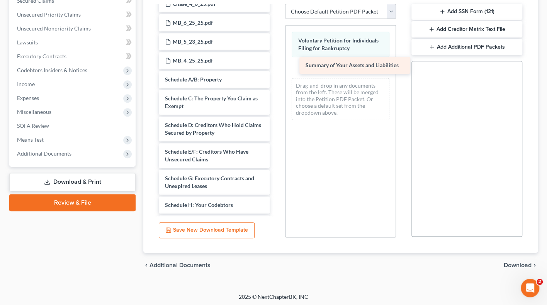
drag, startPoint x: 230, startPoint y: 60, endPoint x: 360, endPoint y: 61, distance: 130.1
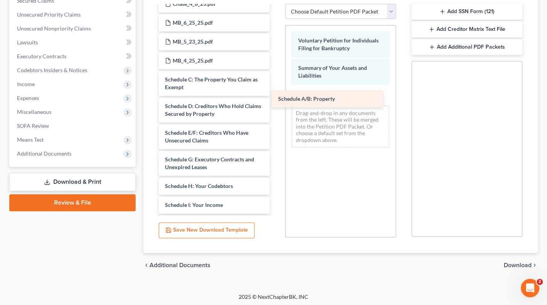
drag, startPoint x: 225, startPoint y: 62, endPoint x: 342, endPoint y: 95, distance: 121.6
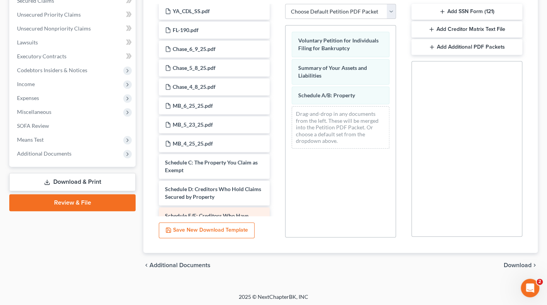
scroll to position [607, 0]
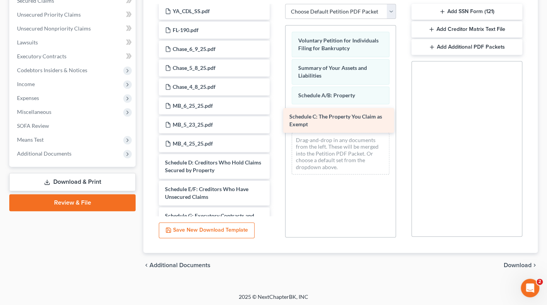
drag, startPoint x: 232, startPoint y: 145, endPoint x: 356, endPoint y: 116, distance: 127.7
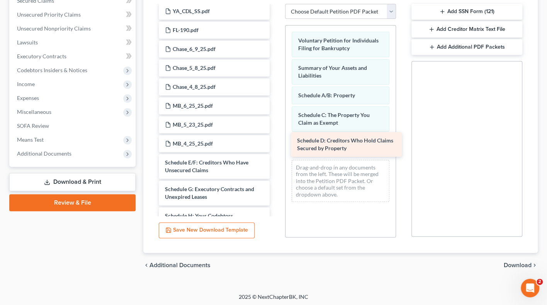
drag, startPoint x: 222, startPoint y: 144, endPoint x: 354, endPoint y: 140, distance: 132.1
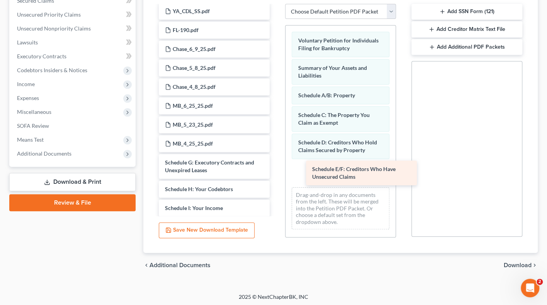
drag, startPoint x: 215, startPoint y: 152, endPoint x: 361, endPoint y: 176, distance: 148.0
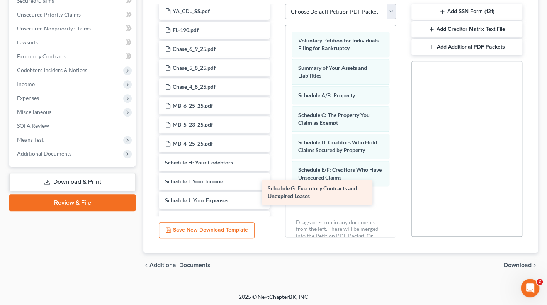
drag, startPoint x: 221, startPoint y: 150, endPoint x: 345, endPoint y: 194, distance: 131.5
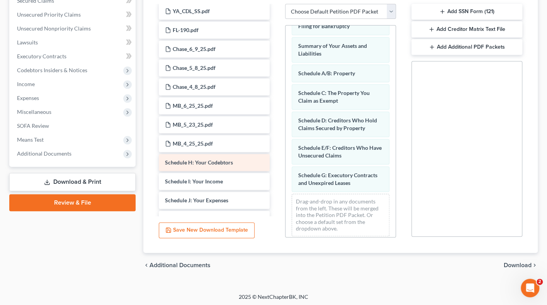
scroll to position [22, 0]
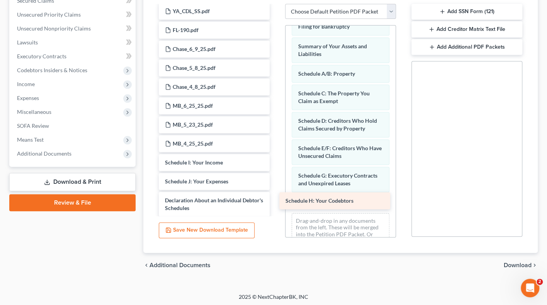
drag, startPoint x: 225, startPoint y: 142, endPoint x: 346, endPoint y: 198, distance: 133.0
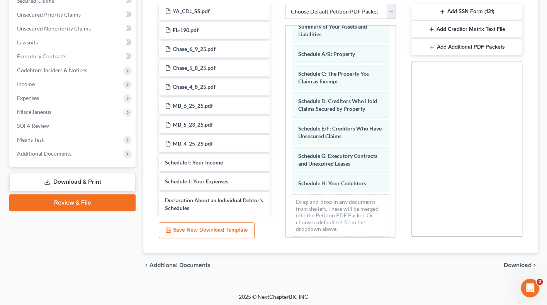
scroll to position [41, 0]
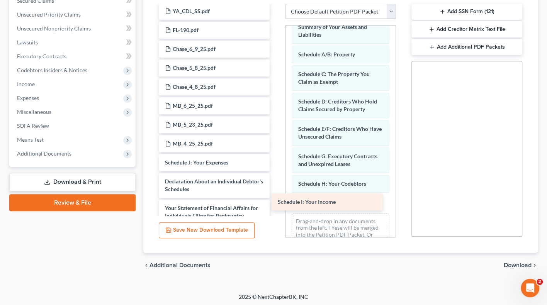
drag, startPoint x: 219, startPoint y: 144, endPoint x: 337, endPoint y: 202, distance: 131.2
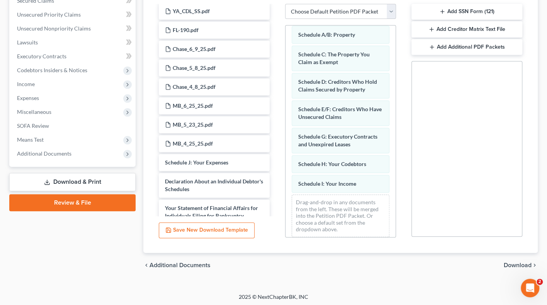
scroll to position [60, 0]
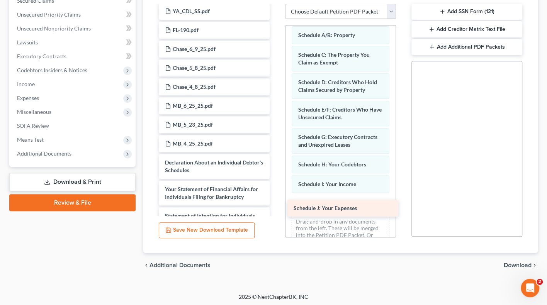
drag, startPoint x: 225, startPoint y: 144, endPoint x: 353, endPoint y: 200, distance: 139.9
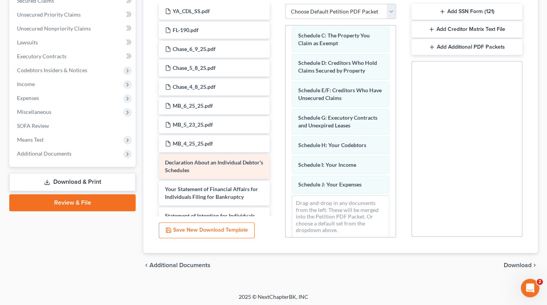
scroll to position [80, 0]
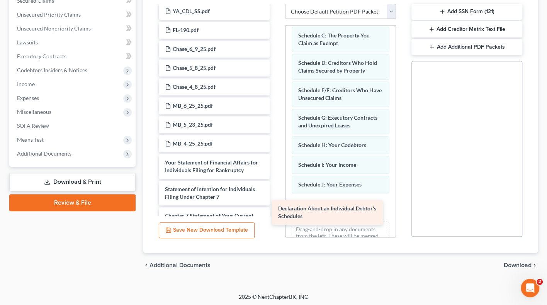
drag, startPoint x: 229, startPoint y: 148, endPoint x: 346, endPoint y: 203, distance: 128.5
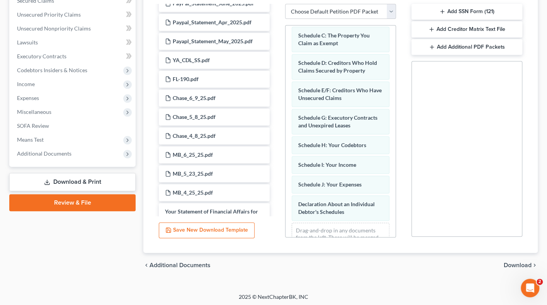
scroll to position [558, 0]
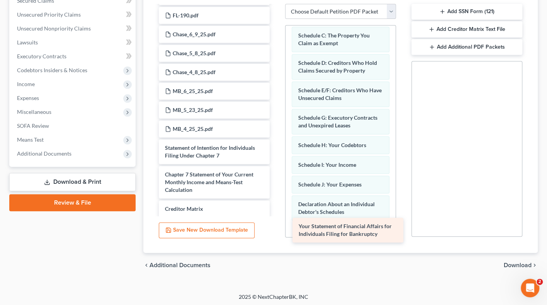
drag, startPoint x: 225, startPoint y: 191, endPoint x: 342, endPoint y: 224, distance: 122.1
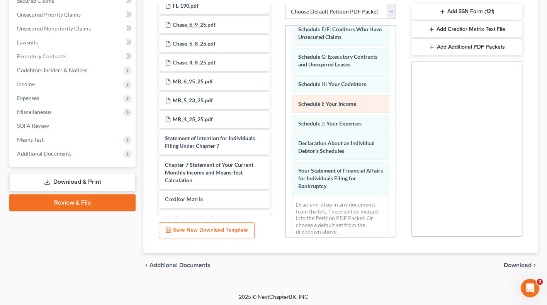
scroll to position [140, 0]
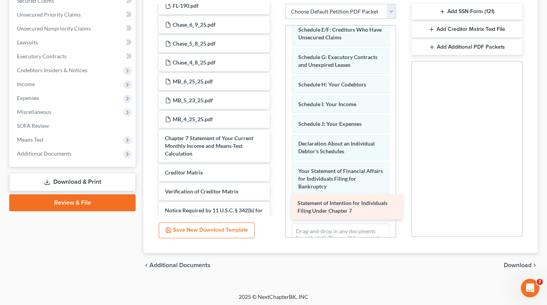
drag, startPoint x: 212, startPoint y: 122, endPoint x: 345, endPoint y: 204, distance: 155.9
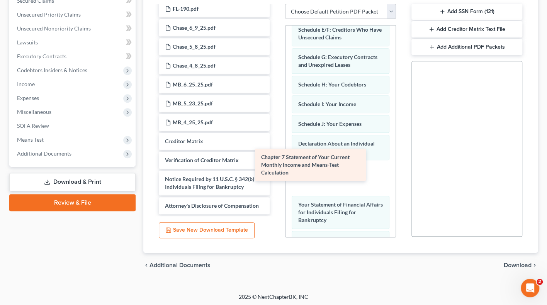
scroll to position [610, 0]
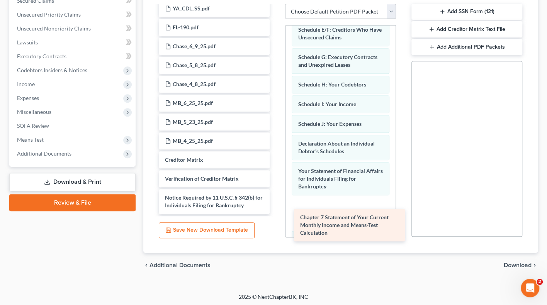
drag, startPoint x: 208, startPoint y: 121, endPoint x: 342, endPoint y: 220, distance: 167.0
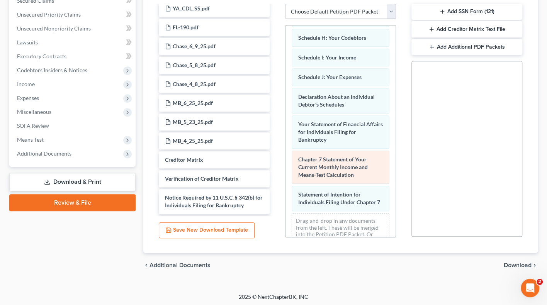
scroll to position [198, 0]
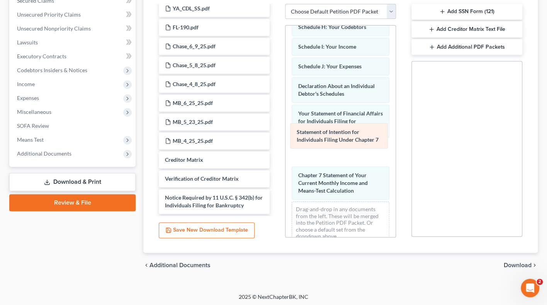
drag, startPoint x: 325, startPoint y: 180, endPoint x: 324, endPoint y: 139, distance: 41.0
click at [324, 139] on div "Statement of Intention for Individuals Filing Under Chapter 7 Voluntary Petitio…" at bounding box center [340, 39] width 110 height 422
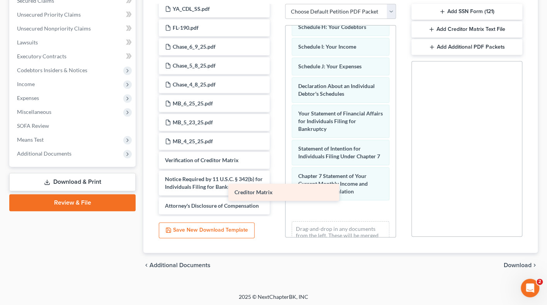
scroll to position [592, 0]
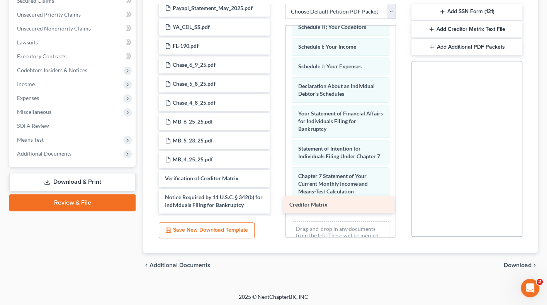
drag, startPoint x: 232, startPoint y: 141, endPoint x: 357, endPoint y: 203, distance: 139.5
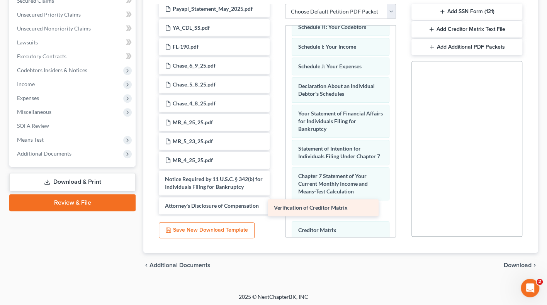
scroll to position [573, 0]
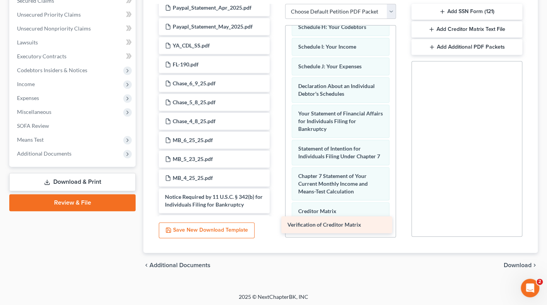
drag, startPoint x: 231, startPoint y: 158, endPoint x: 357, endPoint y: 221, distance: 141.1
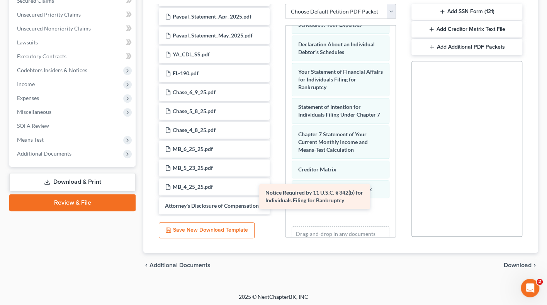
scroll to position [547, 0]
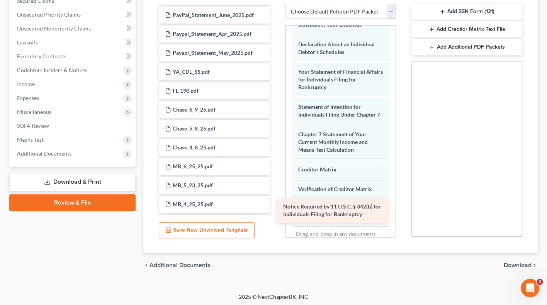
drag, startPoint x: 222, startPoint y: 181, endPoint x: 343, endPoint y: 219, distance: 127.4
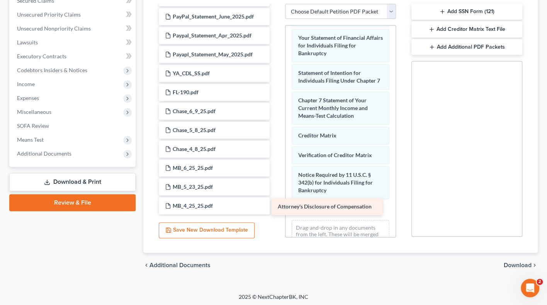
scroll to position [528, 0]
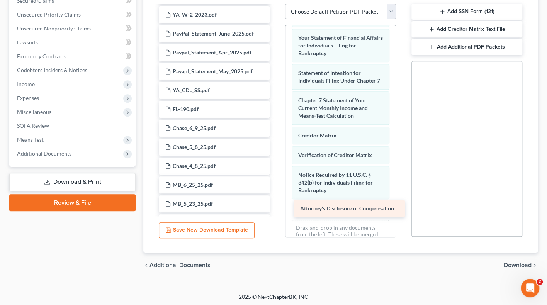
drag, startPoint x: 217, startPoint y: 207, endPoint x: 352, endPoint y: 210, distance: 135.2
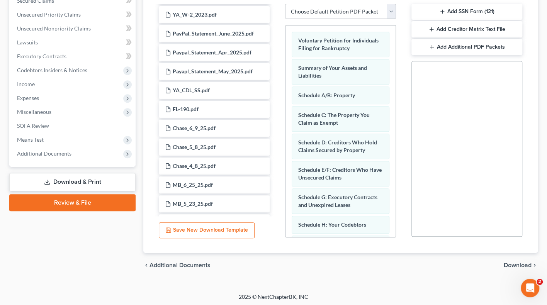
scroll to position [0, 0]
click at [521, 266] on span "Download" at bounding box center [517, 265] width 28 height 6
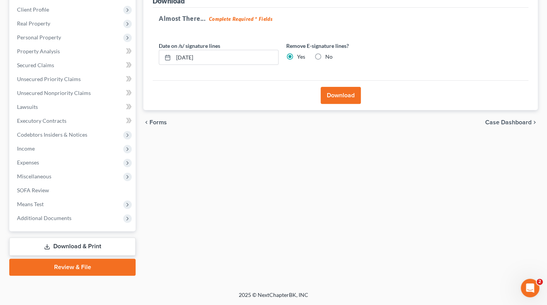
scroll to position [98, 0]
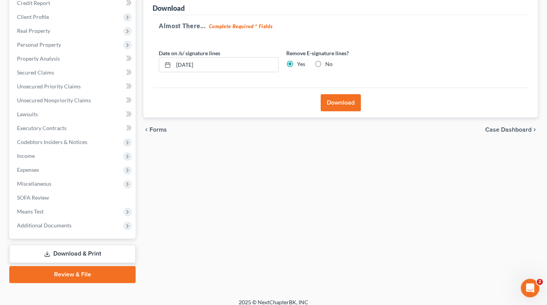
click at [339, 100] on button "Download" at bounding box center [340, 102] width 40 height 17
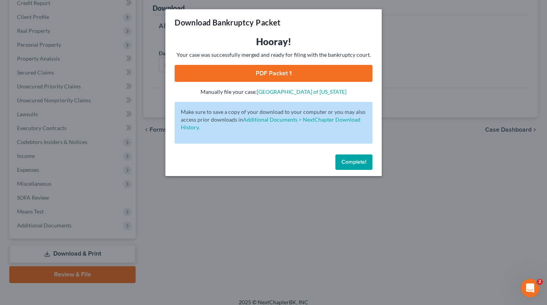
click at [322, 68] on link "PDF Packet 1" at bounding box center [274, 73] width 198 height 17
